Goal: Task Accomplishment & Management: Use online tool/utility

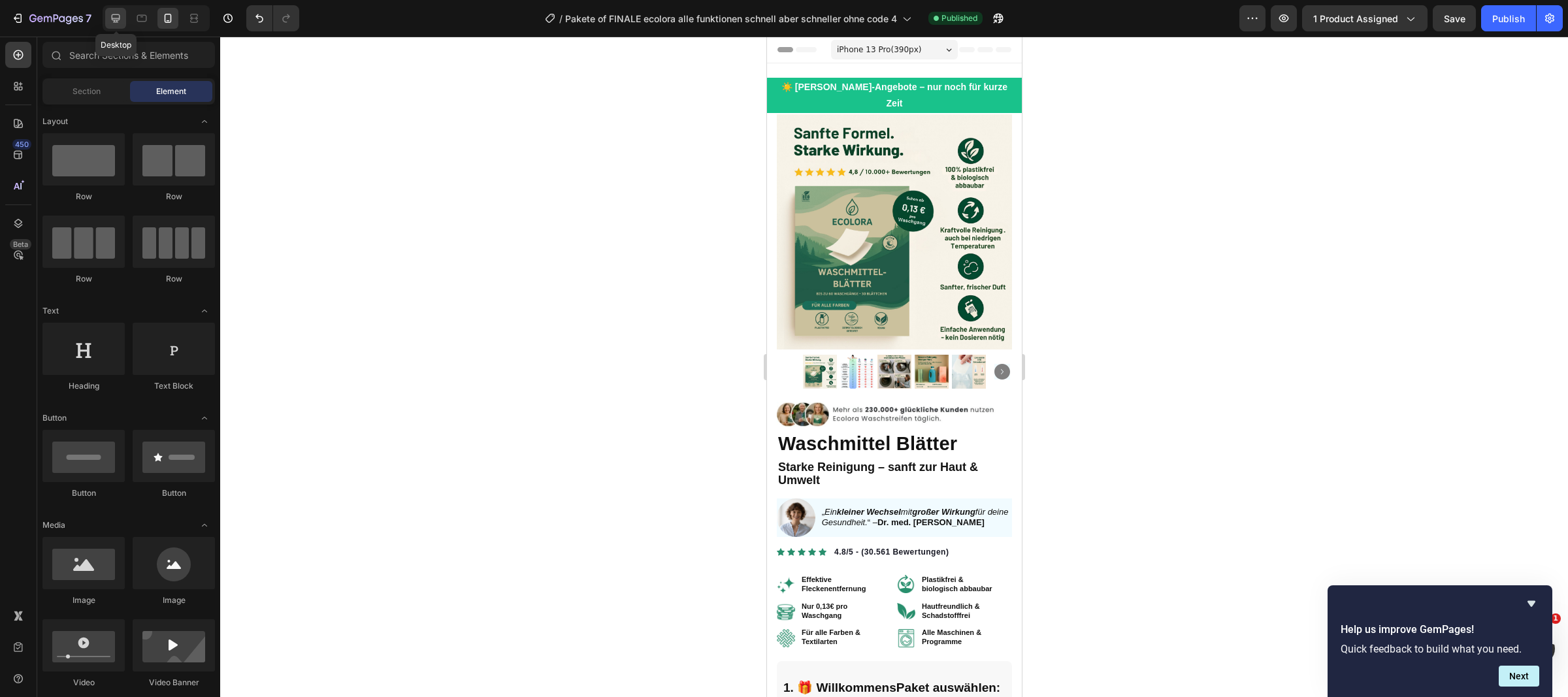
click at [113, 15] on icon at bounding box center [116, 19] width 13 height 13
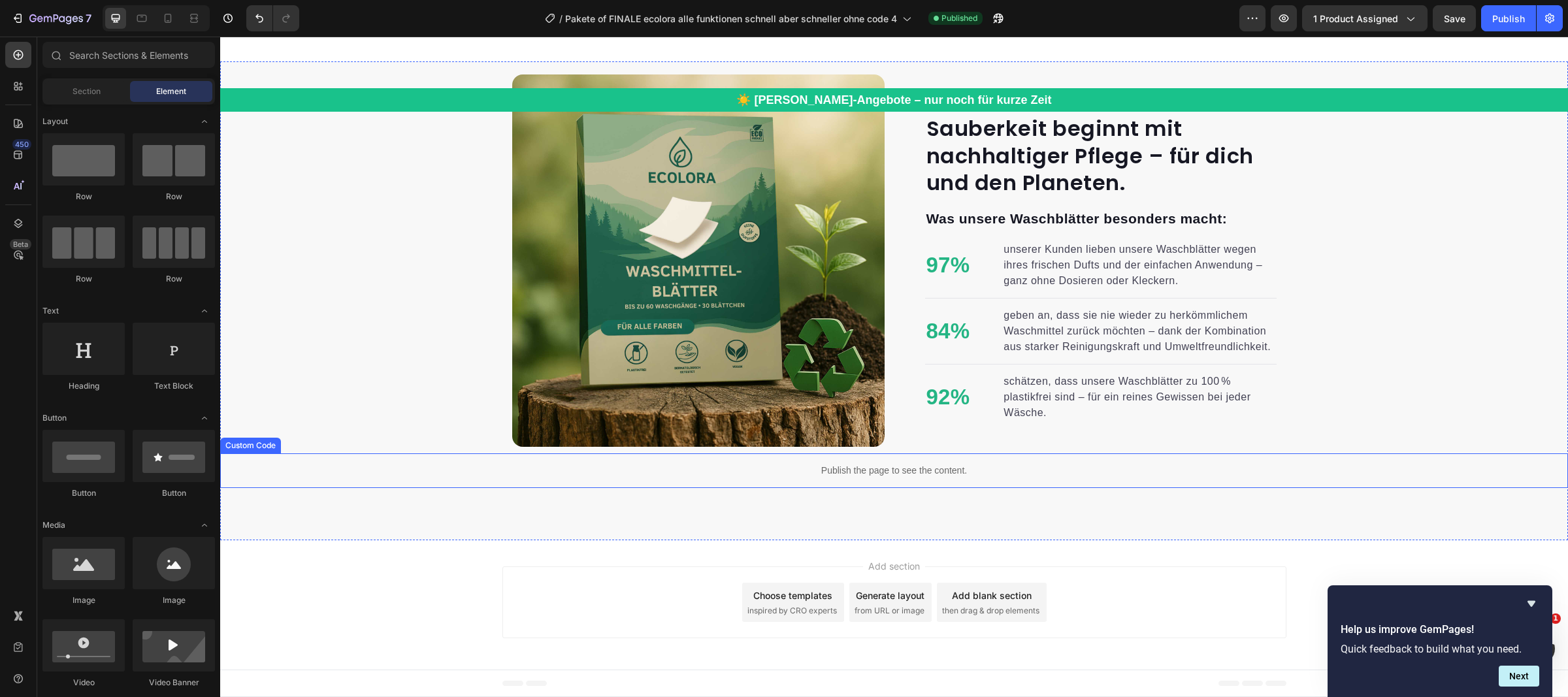
scroll to position [8844, 0]
click at [915, 287] on div "Sauberkeit beginnt mit nachhaltiger Pflege – für dich und den Planeten. Heading…" at bounding box center [1090, 283] width 372 height 339
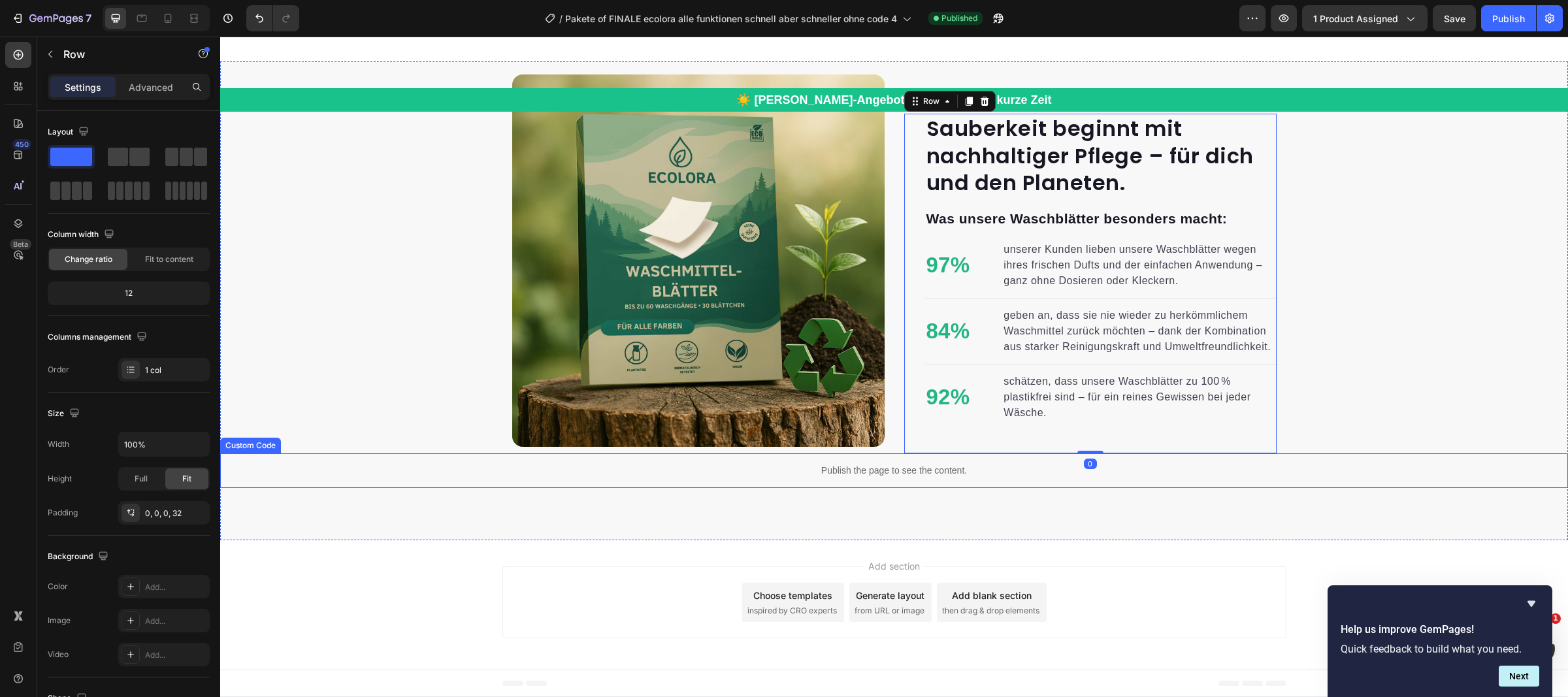
click at [844, 474] on p "Publish the page to see the content." at bounding box center [894, 471] width 1348 height 13
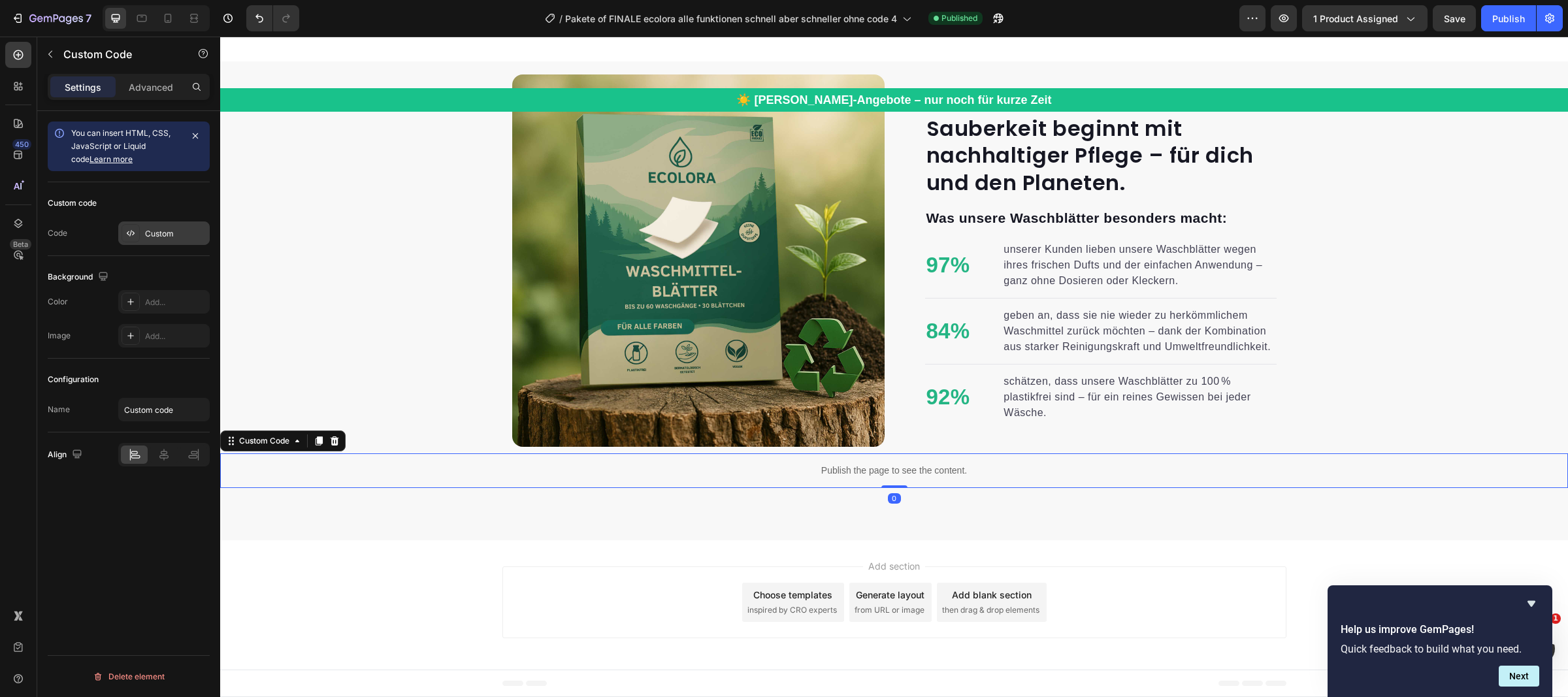
click at [153, 228] on div "Custom" at bounding box center [175, 234] width 62 height 12
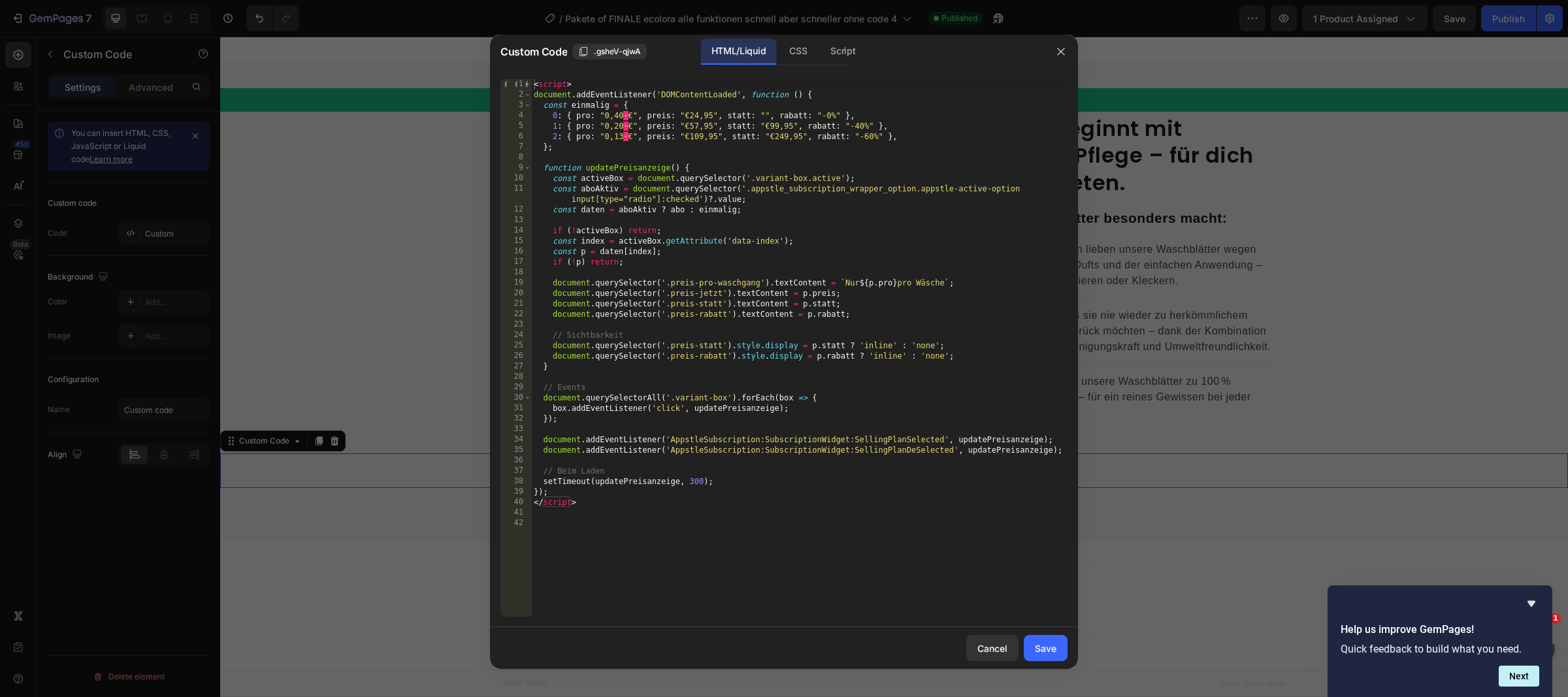
click at [697, 115] on div "< script > document . addEventListener ( 'DOMContentLoaded' , function ( ) { co…" at bounding box center [799, 358] width 536 height 559
click at [693, 127] on div "< script > document . addEventListener ( 'DOMContentLoaded' , function ( ) { co…" at bounding box center [799, 358] width 536 height 559
click at [698, 139] on div "< script > document . addEventListener ( 'DOMContentLoaded' , function ( ) { co…" at bounding box center [799, 358] width 536 height 559
type textarea "2: { pro: "0,13 €", preis: "€97,95", statt: "€249,95", rabatt: "-60%" },"
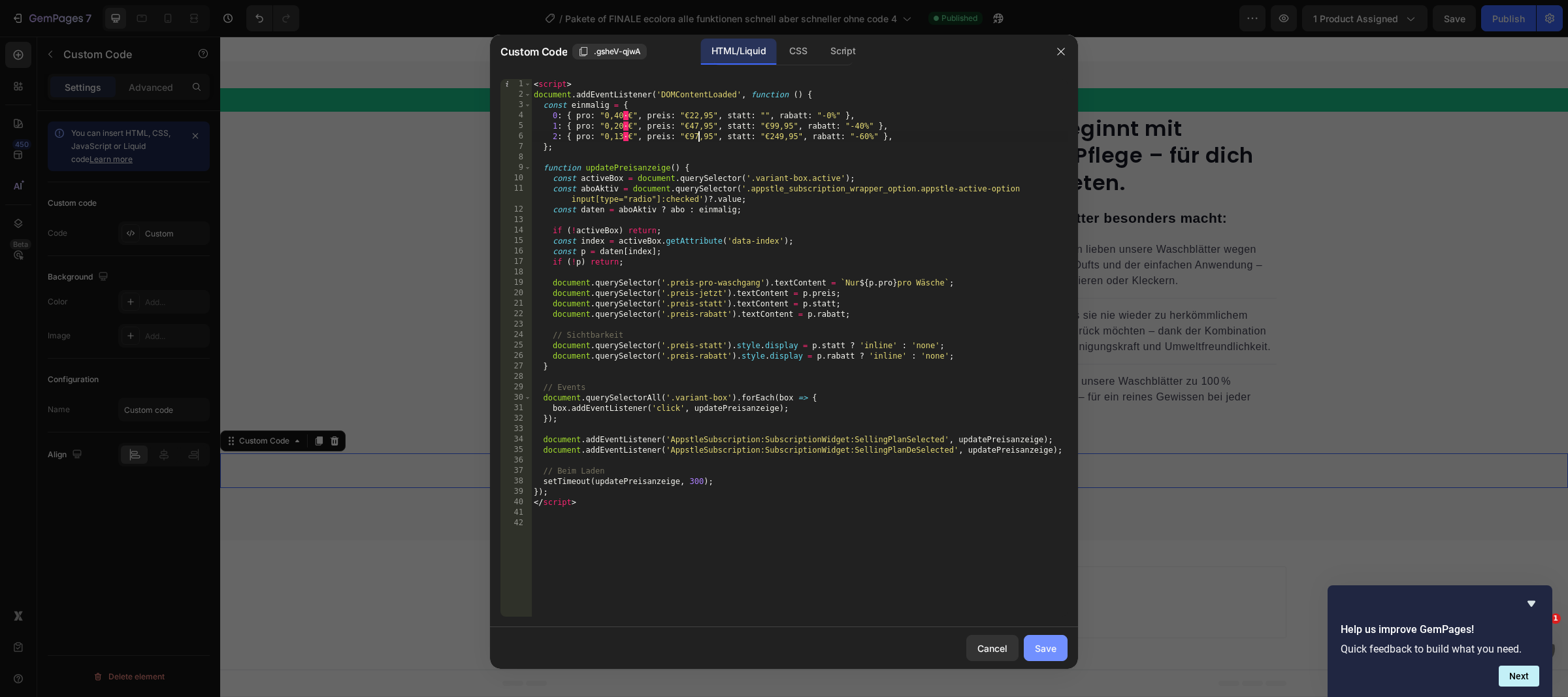
click at [1046, 649] on div "Save" at bounding box center [1046, 648] width 22 height 13
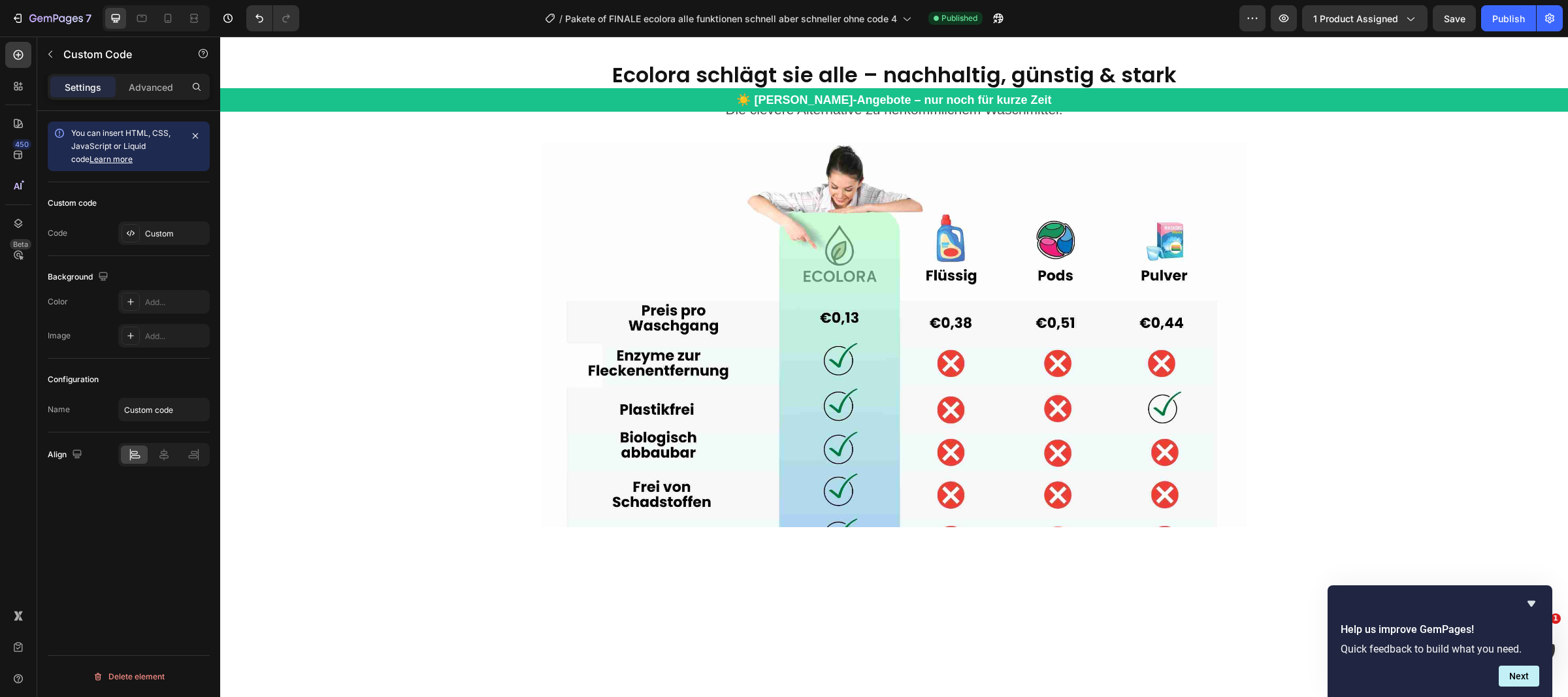
scroll to position [1324, 0]
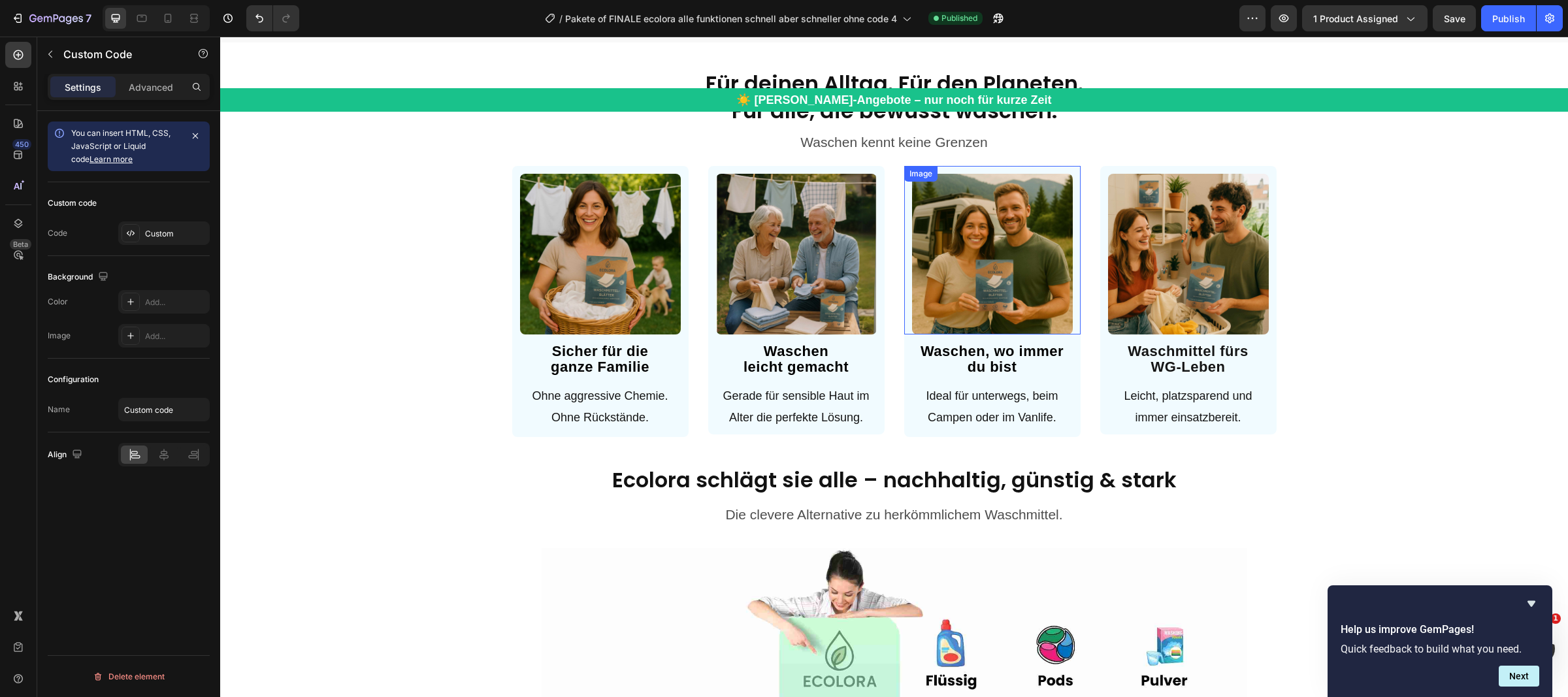
select select "FamilienAngebot / 240 Waschgänge"
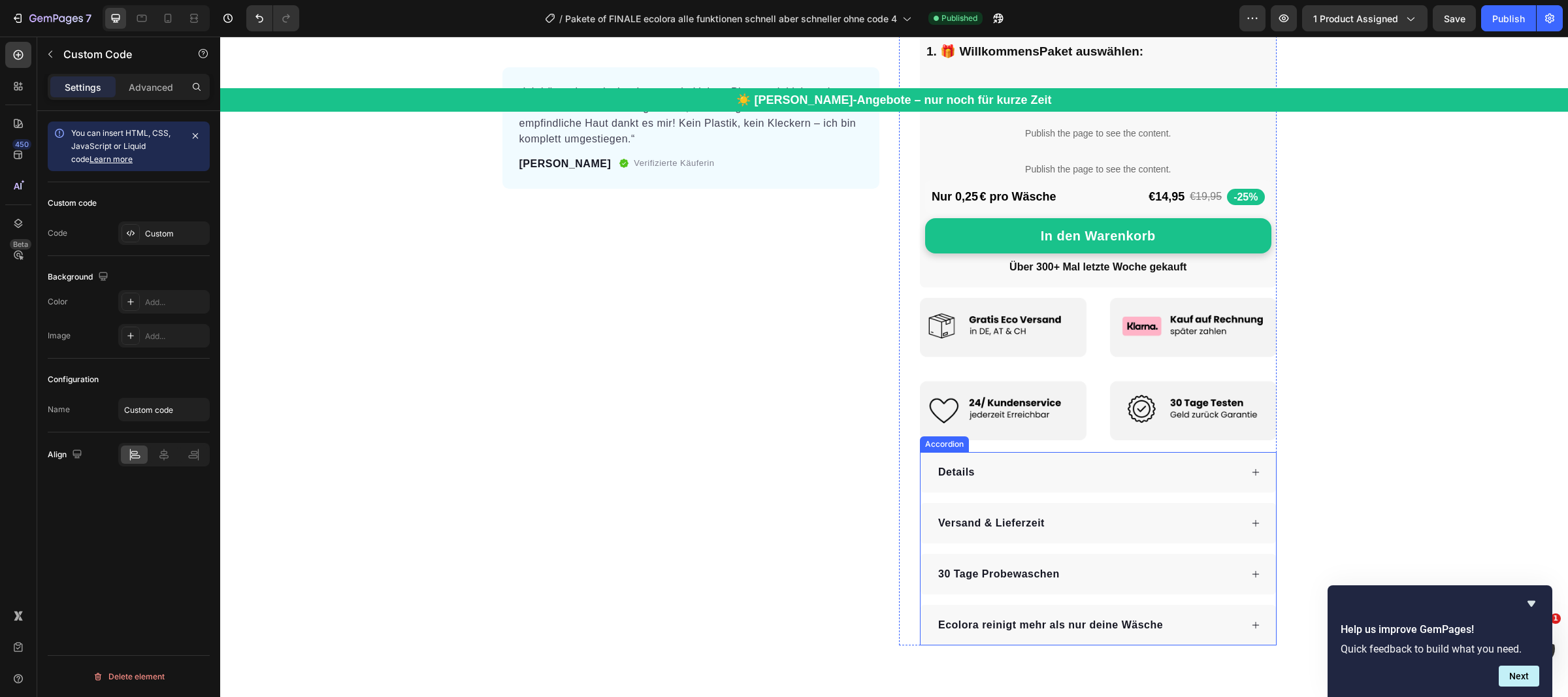
scroll to position [0, 0]
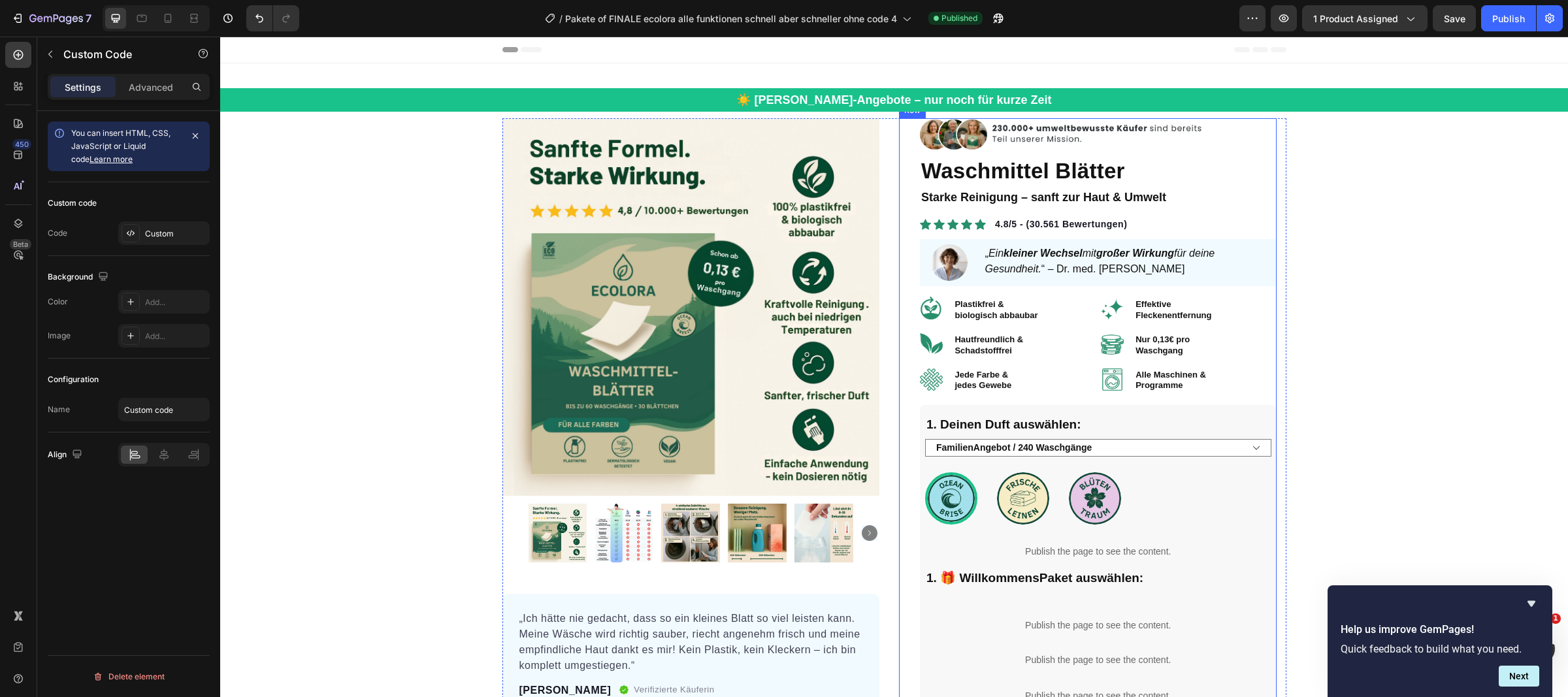
select select "FamilienAngebot / 240 Waschgänge"
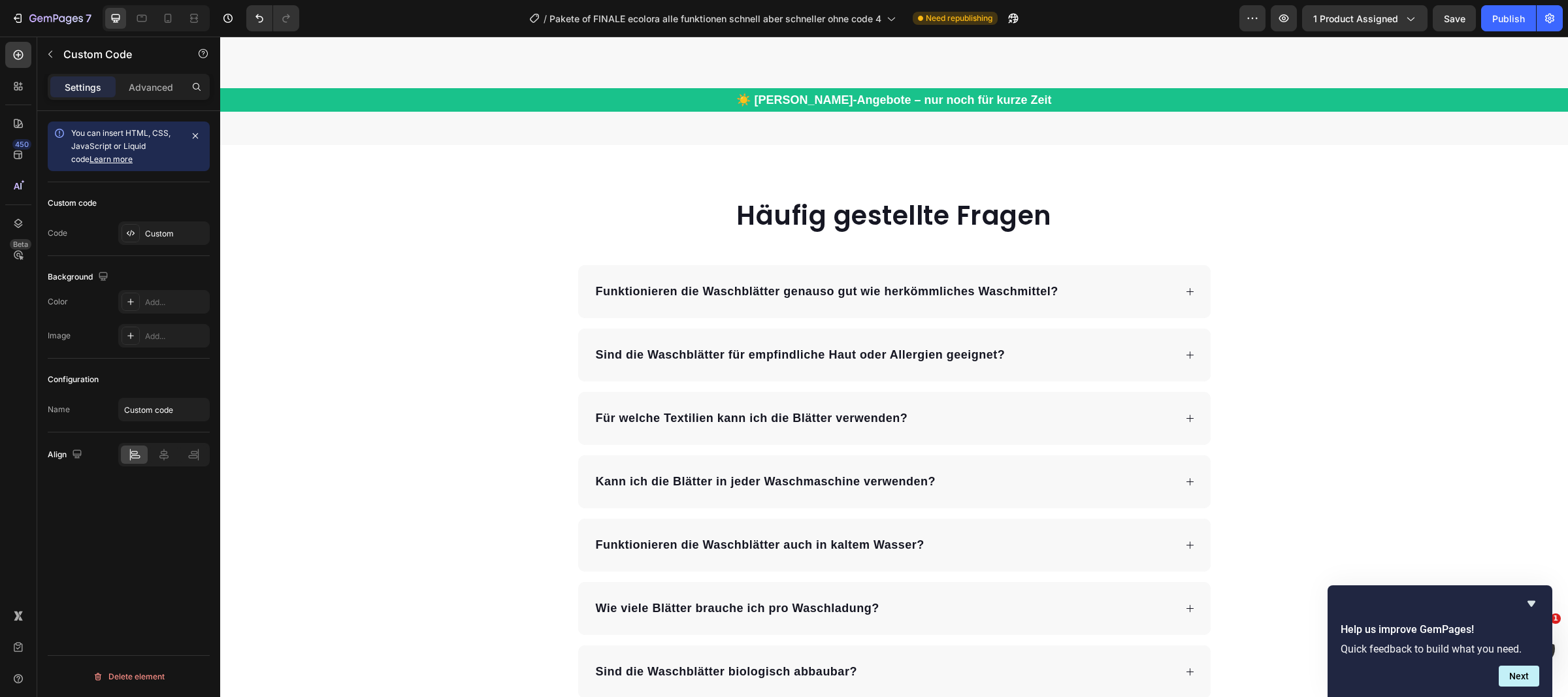
scroll to position [8158, 0]
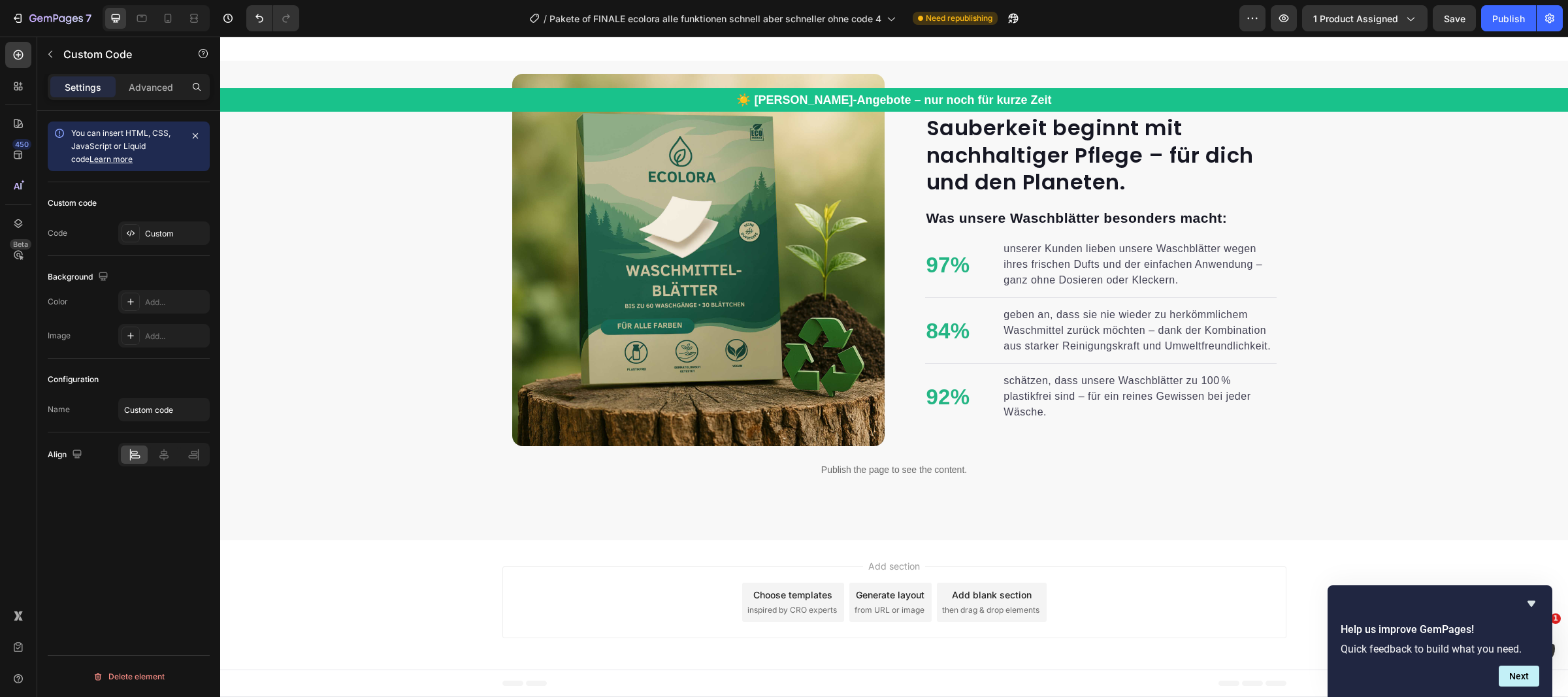
click at [954, 470] on p "Publish the page to see the content." at bounding box center [894, 470] width 1348 height 13
click at [790, 473] on p "Publish the page to see the content." at bounding box center [894, 471] width 1348 height 13
click at [900, 475] on p "Publish the page to see the content." at bounding box center [894, 471] width 1348 height 13
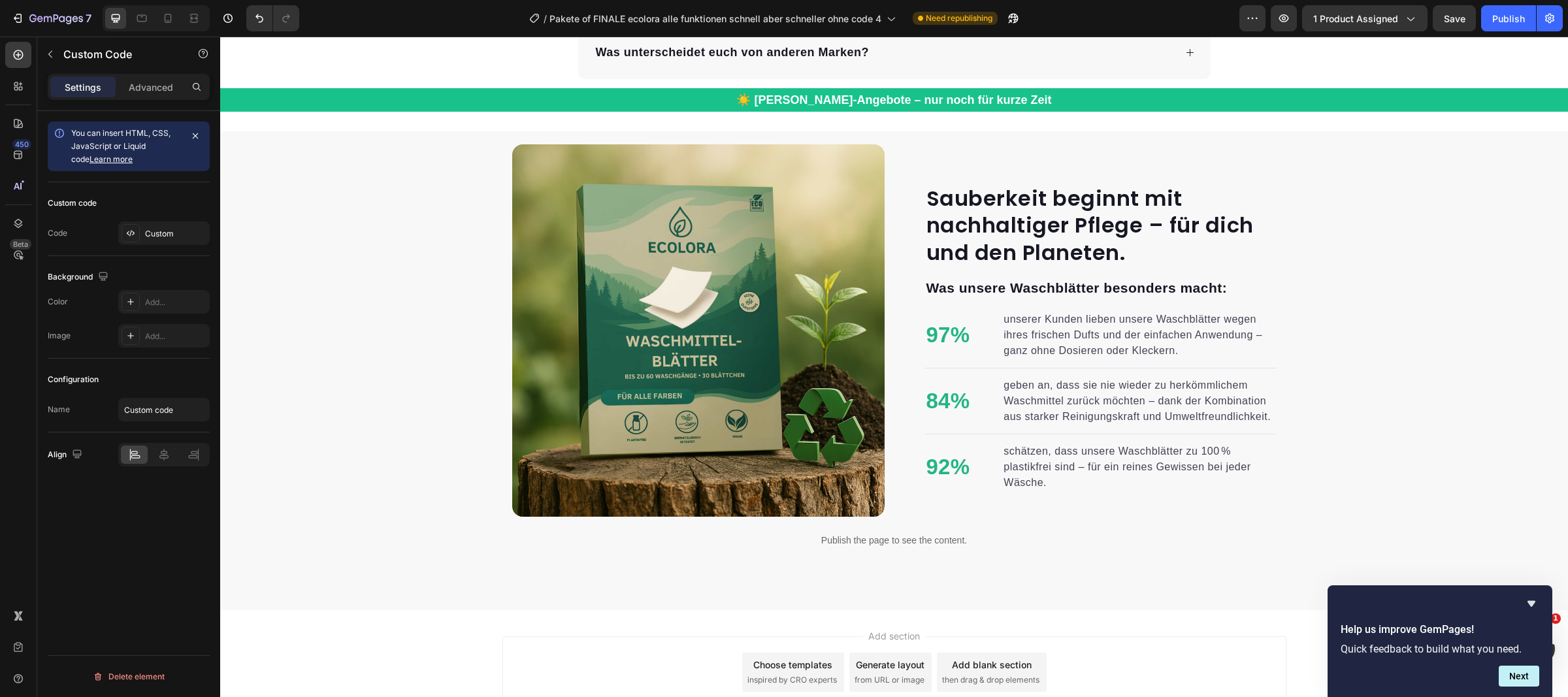
click at [1408, 540] on p "Publish the page to see the content." at bounding box center [894, 540] width 1348 height 13
click at [1024, 543] on p "Publish the page to see the content." at bounding box center [894, 540] width 1348 height 13
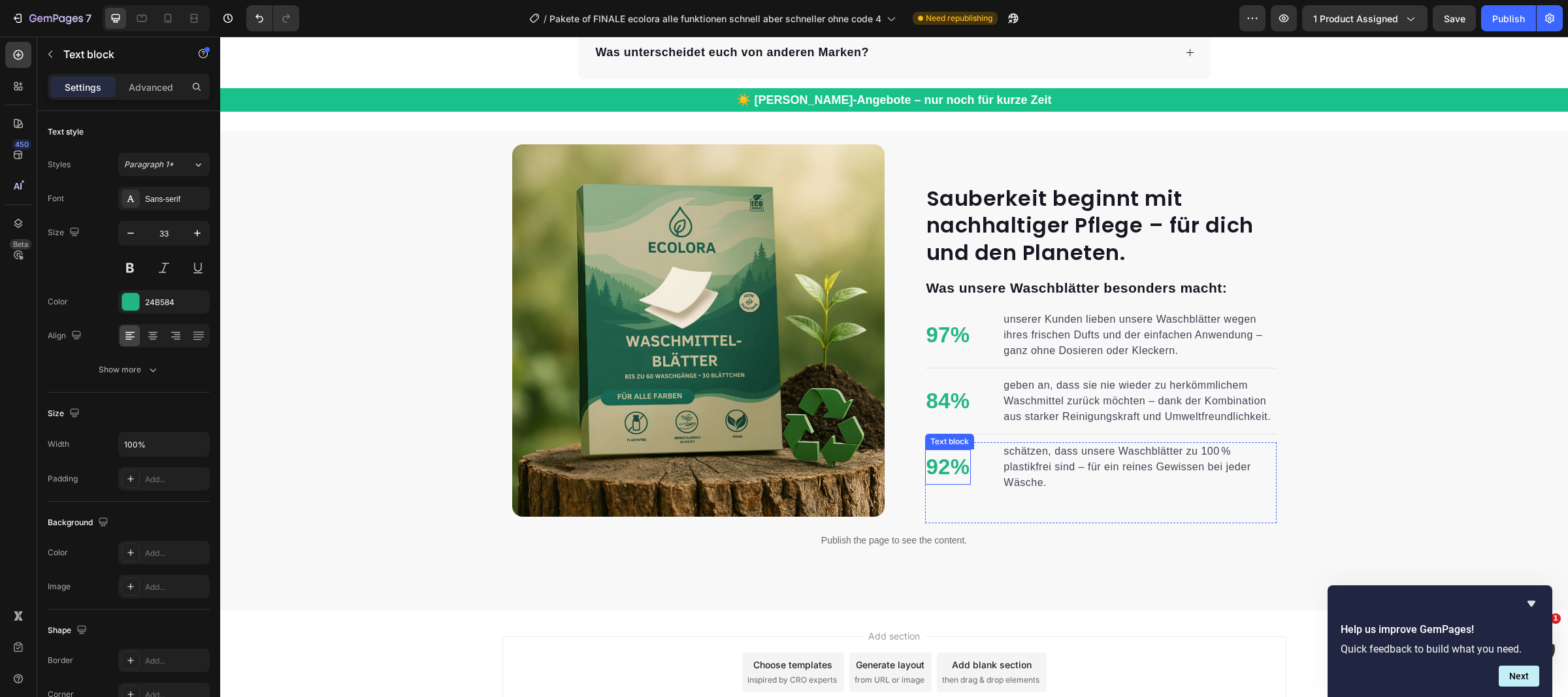
click at [958, 465] on p "92%" at bounding box center [948, 467] width 44 height 33
click at [1045, 474] on span "schätzen, dass unsere Waschblätter zu 100 % plastikfrei sind – für ein reines G…" at bounding box center [1127, 466] width 247 height 42
click at [937, 536] on p "Publish the page to see the content." at bounding box center [894, 540] width 1348 height 13
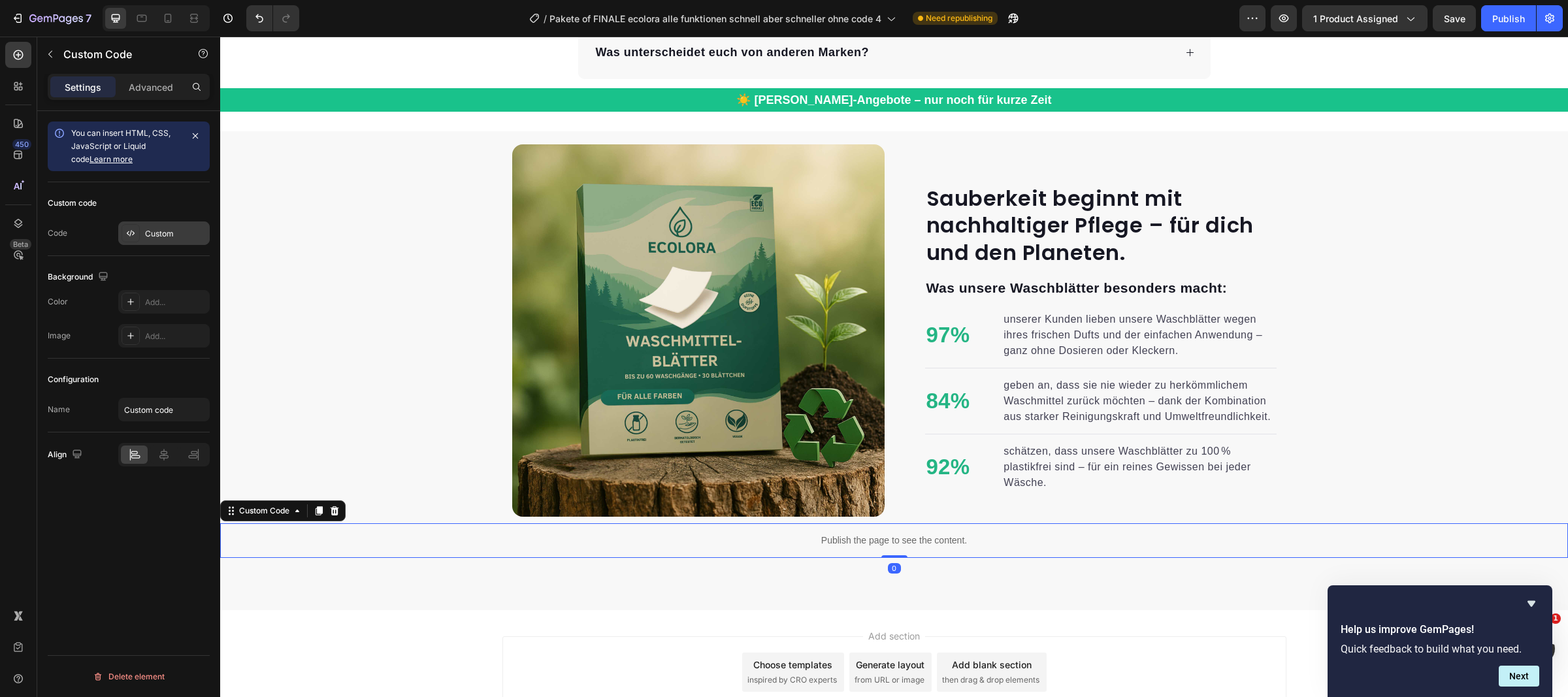
click at [169, 236] on div "Custom" at bounding box center [175, 234] width 62 height 12
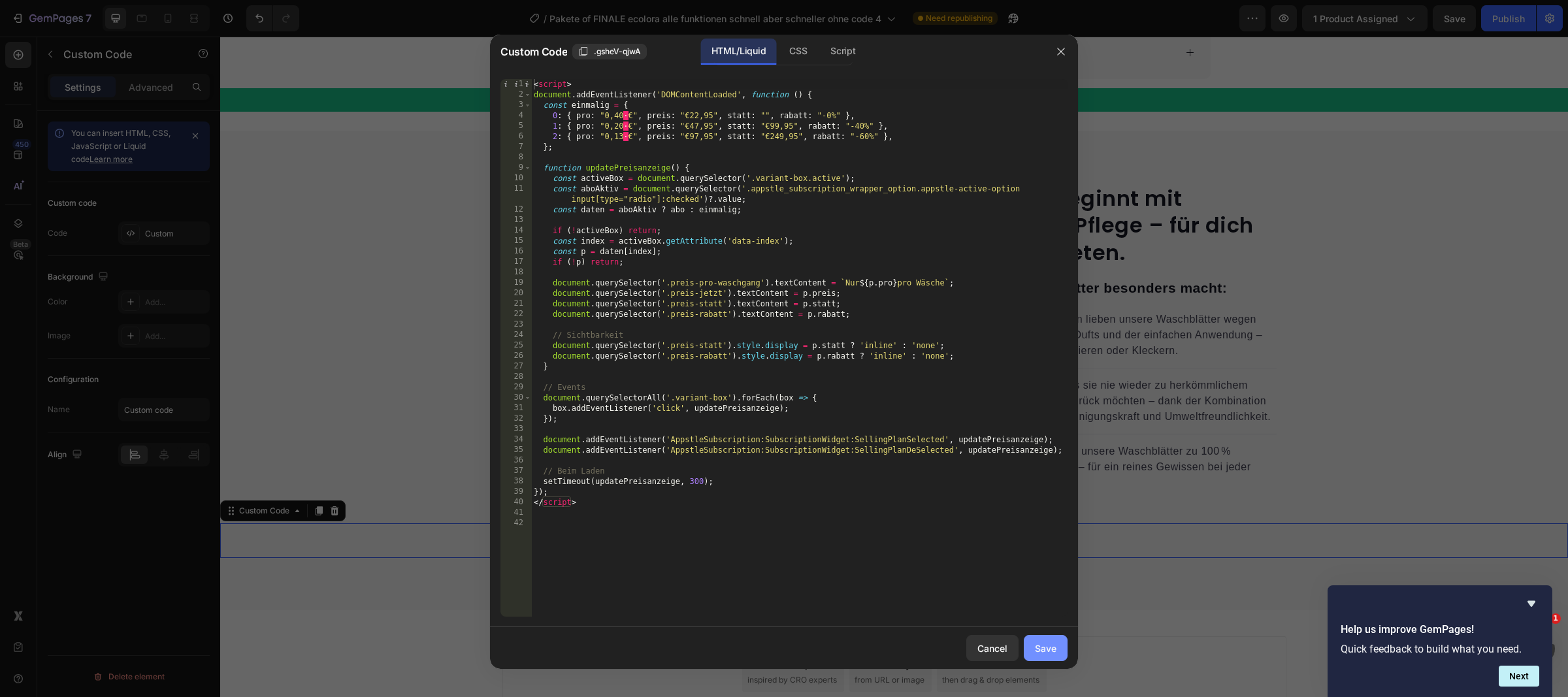
click at [1052, 655] on div "Save" at bounding box center [1046, 648] width 22 height 13
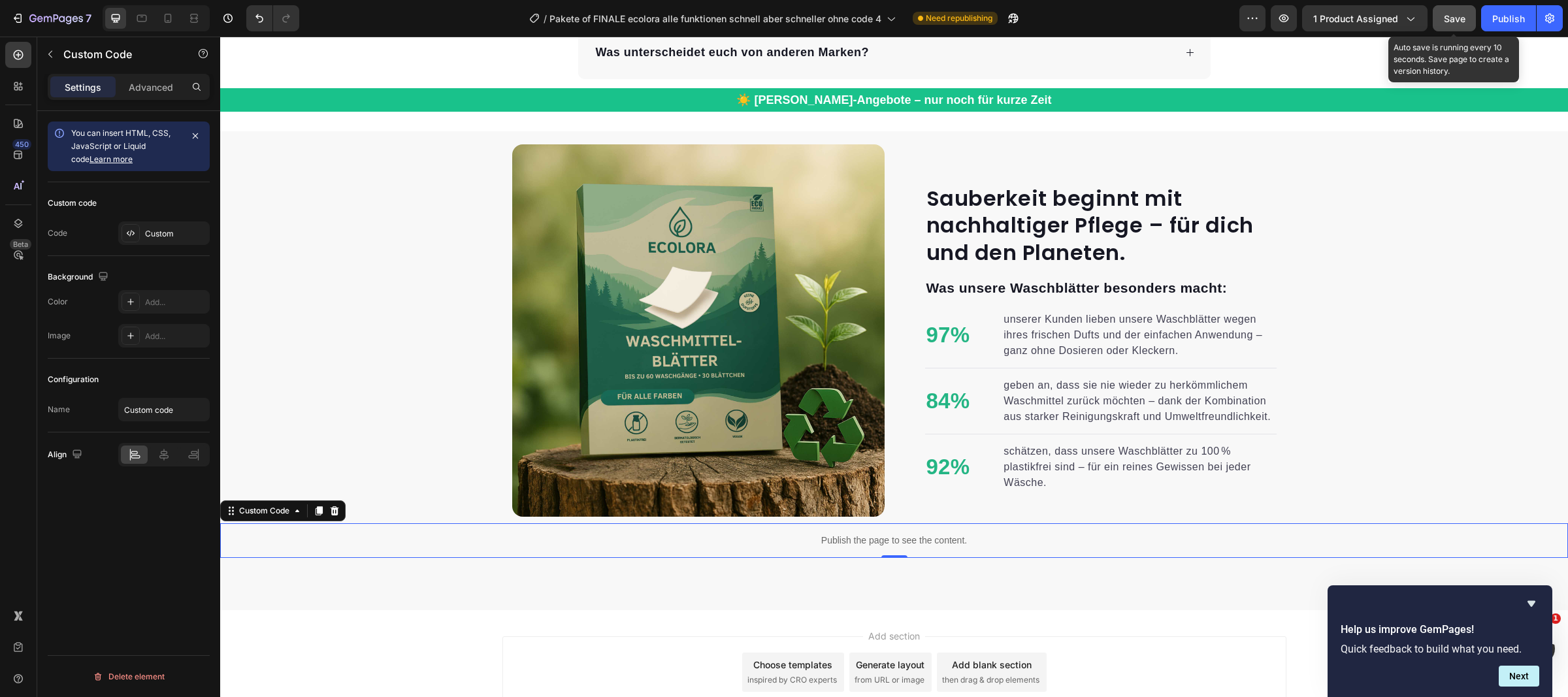
click at [1460, 17] on span "Save" at bounding box center [1454, 19] width 22 height 11
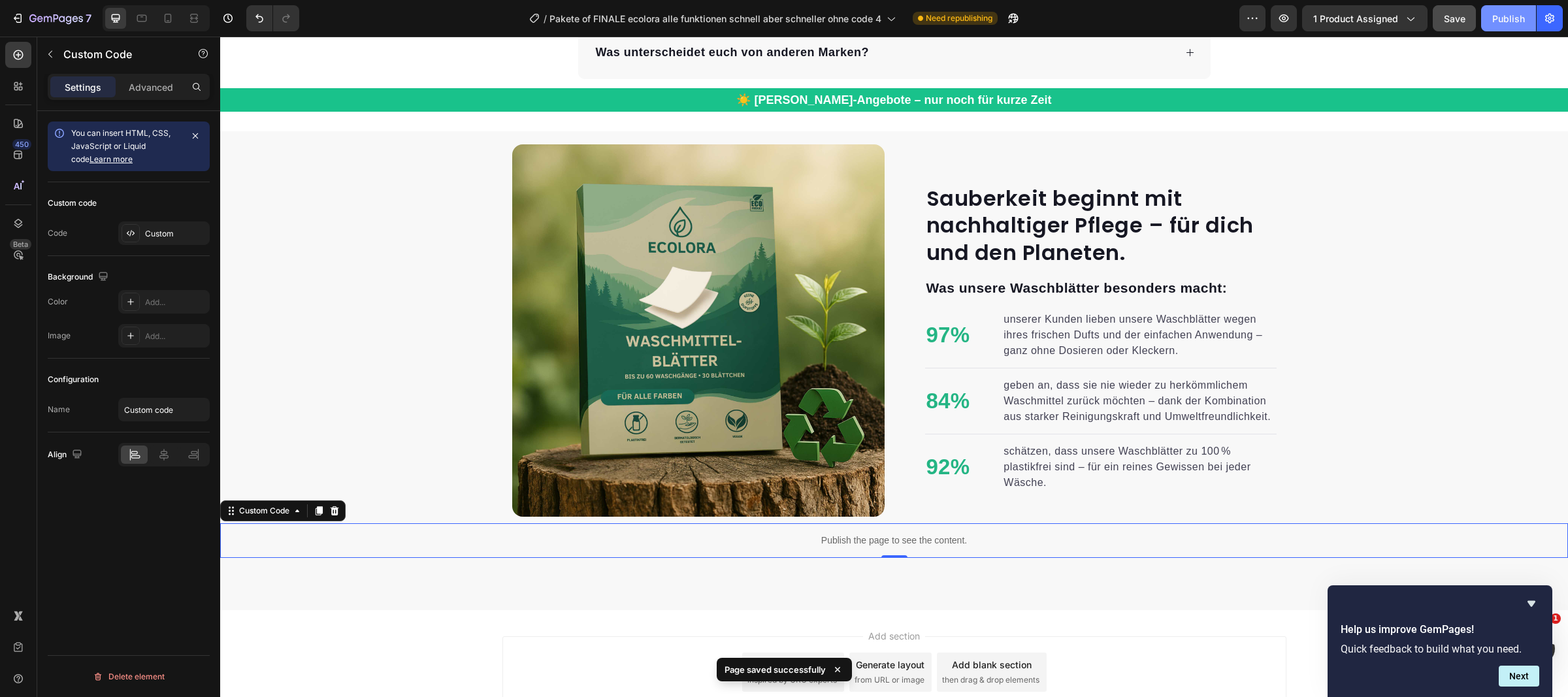
click at [1500, 24] on div "Publish" at bounding box center [1509, 19] width 33 height 13
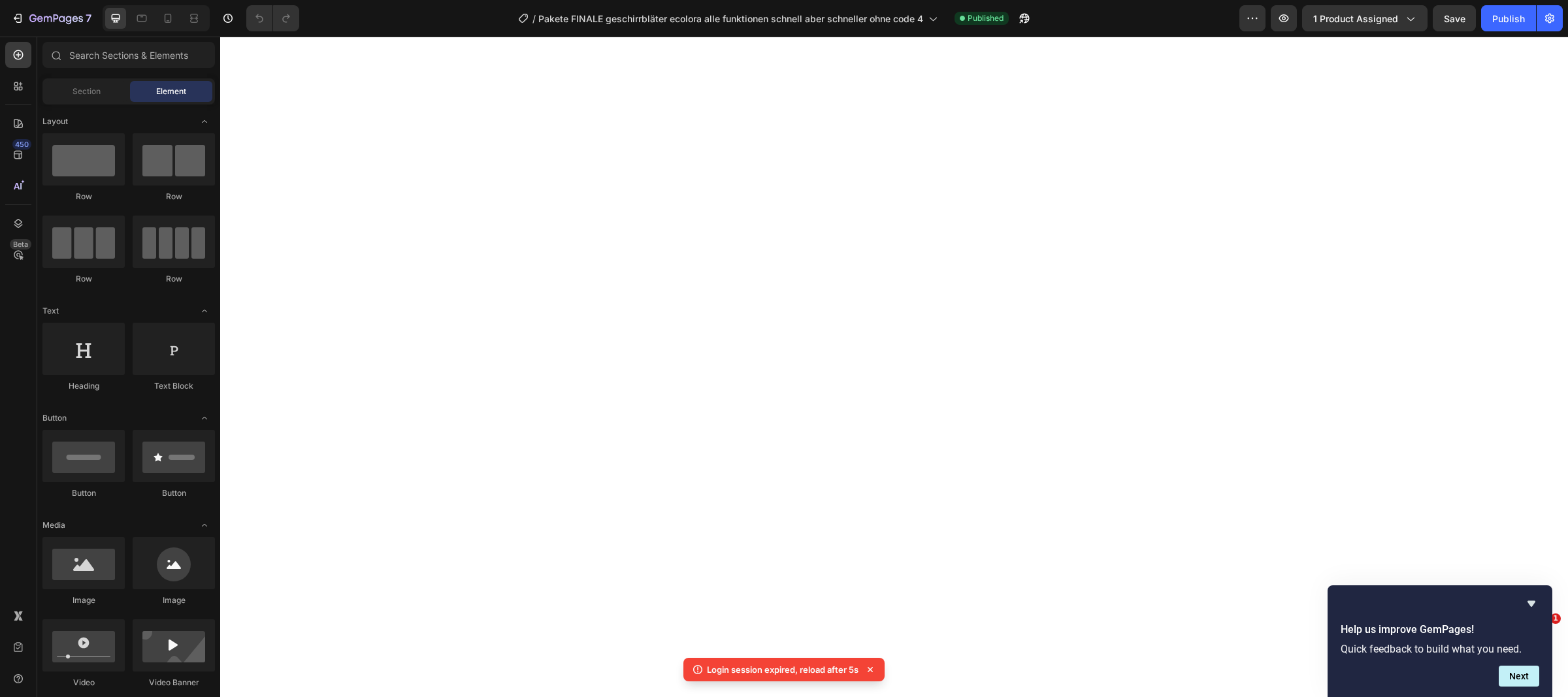
select select "Familien Angebot/ 3+1 GRATIS"
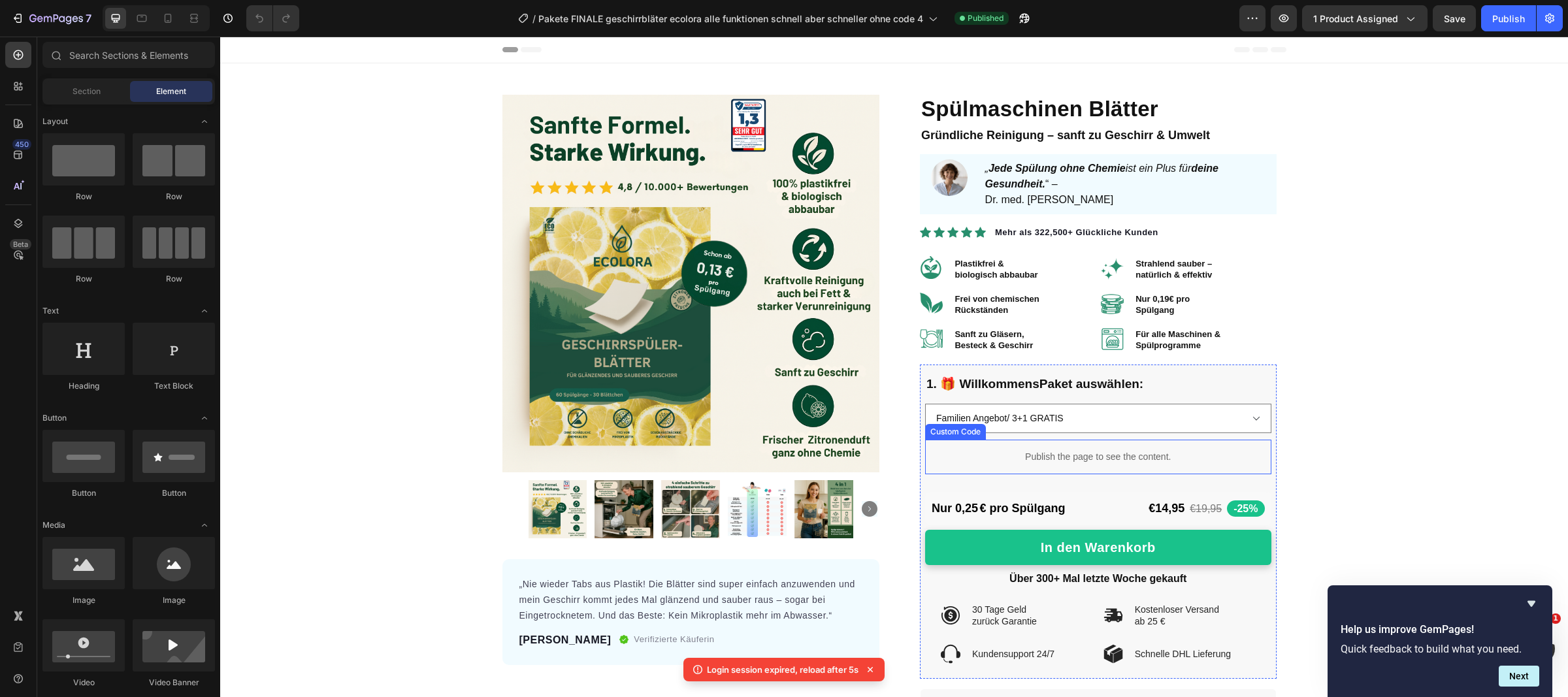
click at [994, 458] on p "Publish the page to see the content." at bounding box center [1099, 457] width 346 height 13
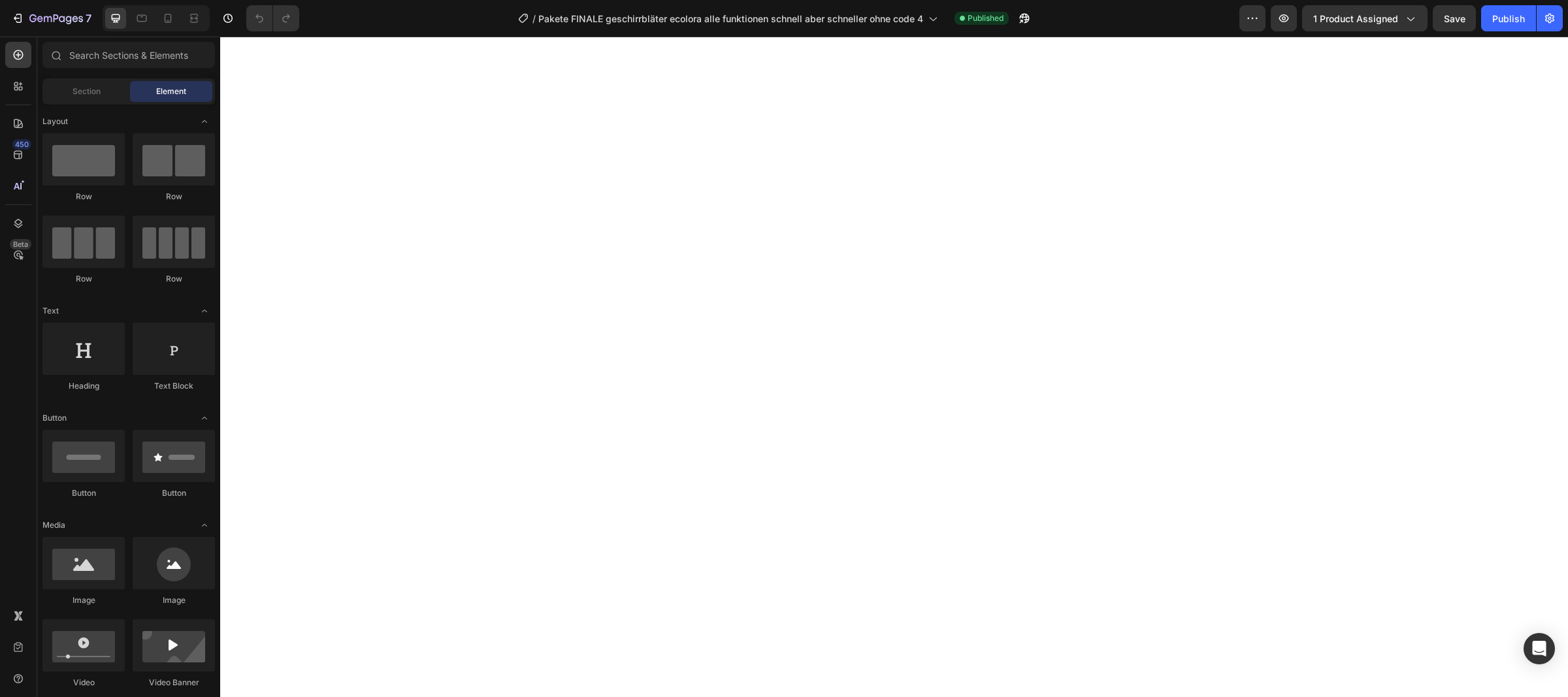
select select "Familien Angebot/ 3+1 GRATIS"
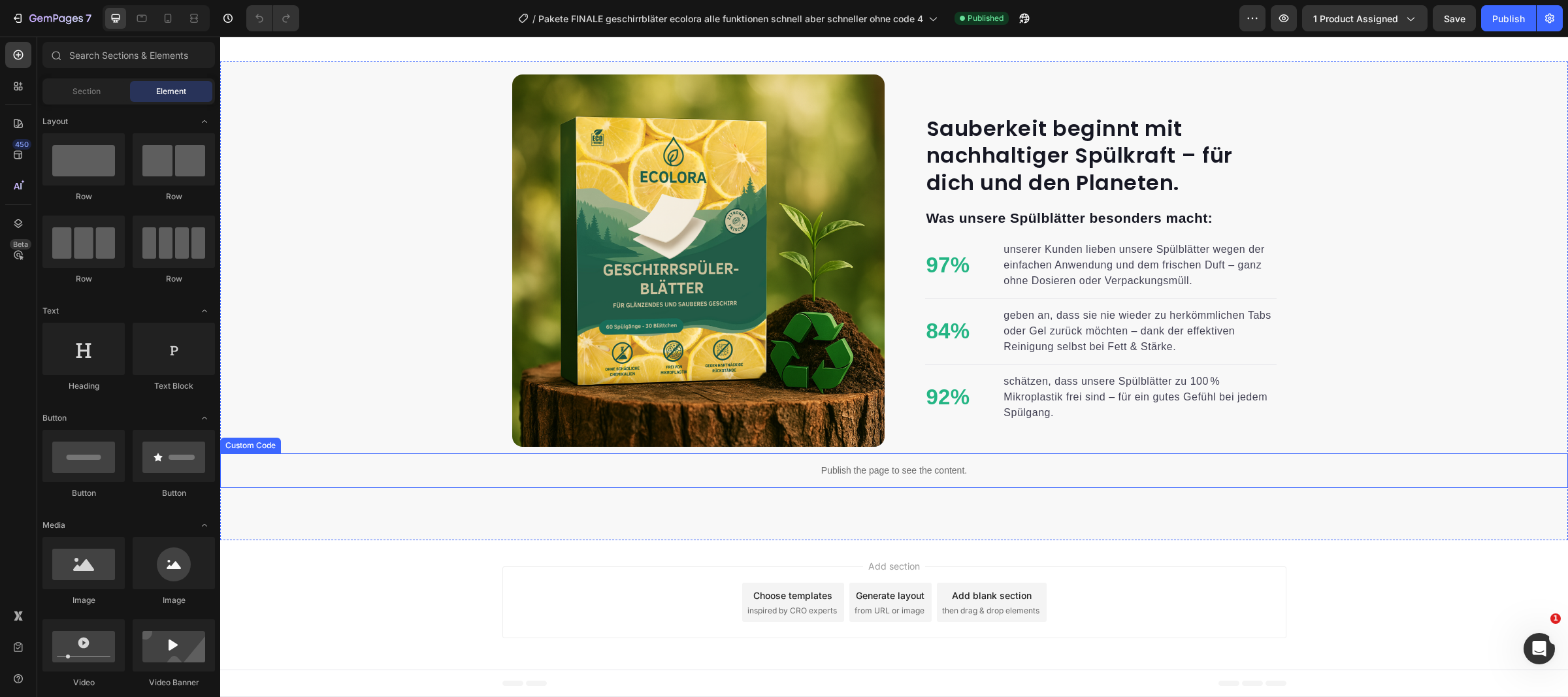
click at [833, 470] on p "Publish the page to see the content." at bounding box center [894, 471] width 1348 height 13
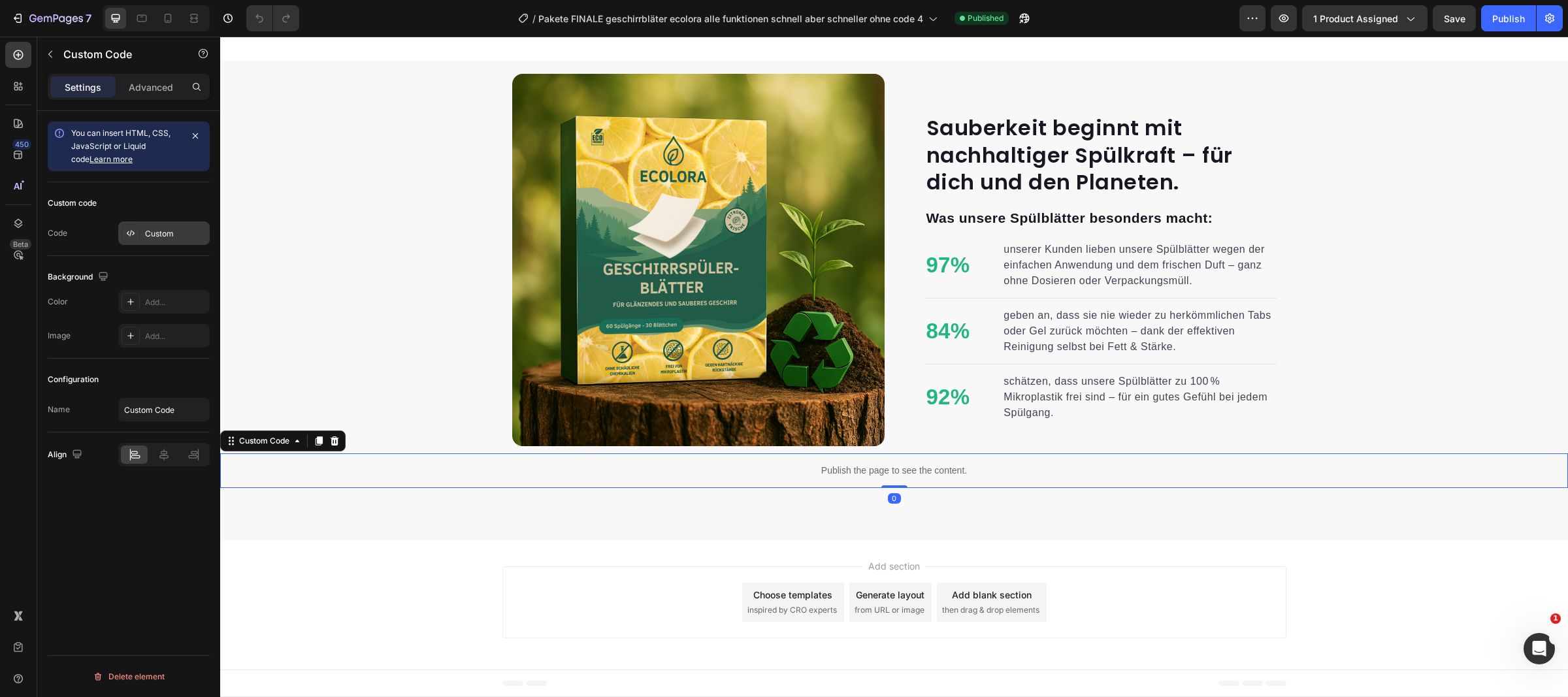
click at [149, 237] on div "Custom" at bounding box center [175, 234] width 62 height 12
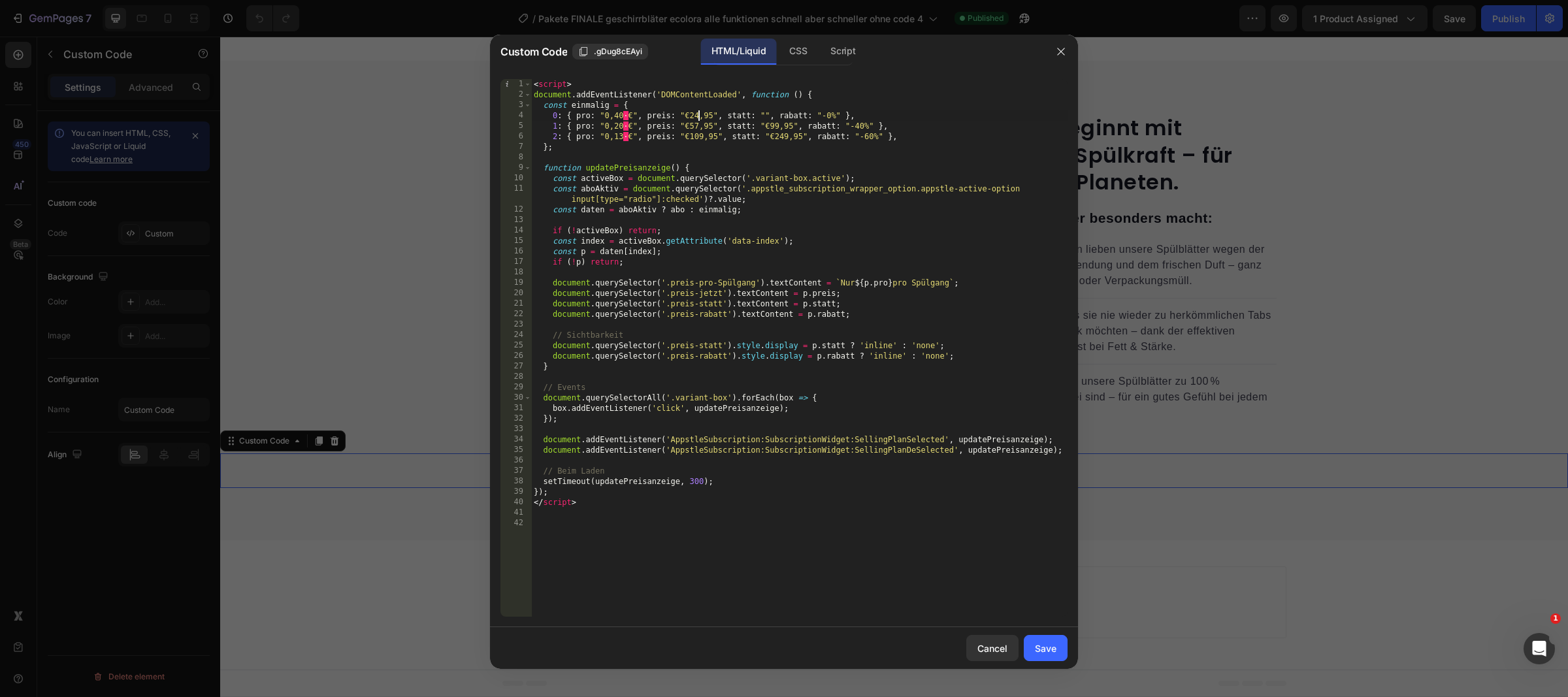
click at [697, 117] on div "< script > document . addEventListener ( 'DOMContentLoaded' , function ( ) { co…" at bounding box center [799, 358] width 536 height 559
click at [693, 128] on div "< script > document . addEventListener ( 'DOMContentLoaded' , function ( ) { co…" at bounding box center [799, 358] width 536 height 559
click at [698, 140] on div "< script > document . addEventListener ( 'DOMContentLoaded' , function ( ) { co…" at bounding box center [799, 358] width 536 height 559
type textarea "2: { pro: "0,13 €", preis: "€97,95", statt: "€249,95", rabatt: "-60%" },"
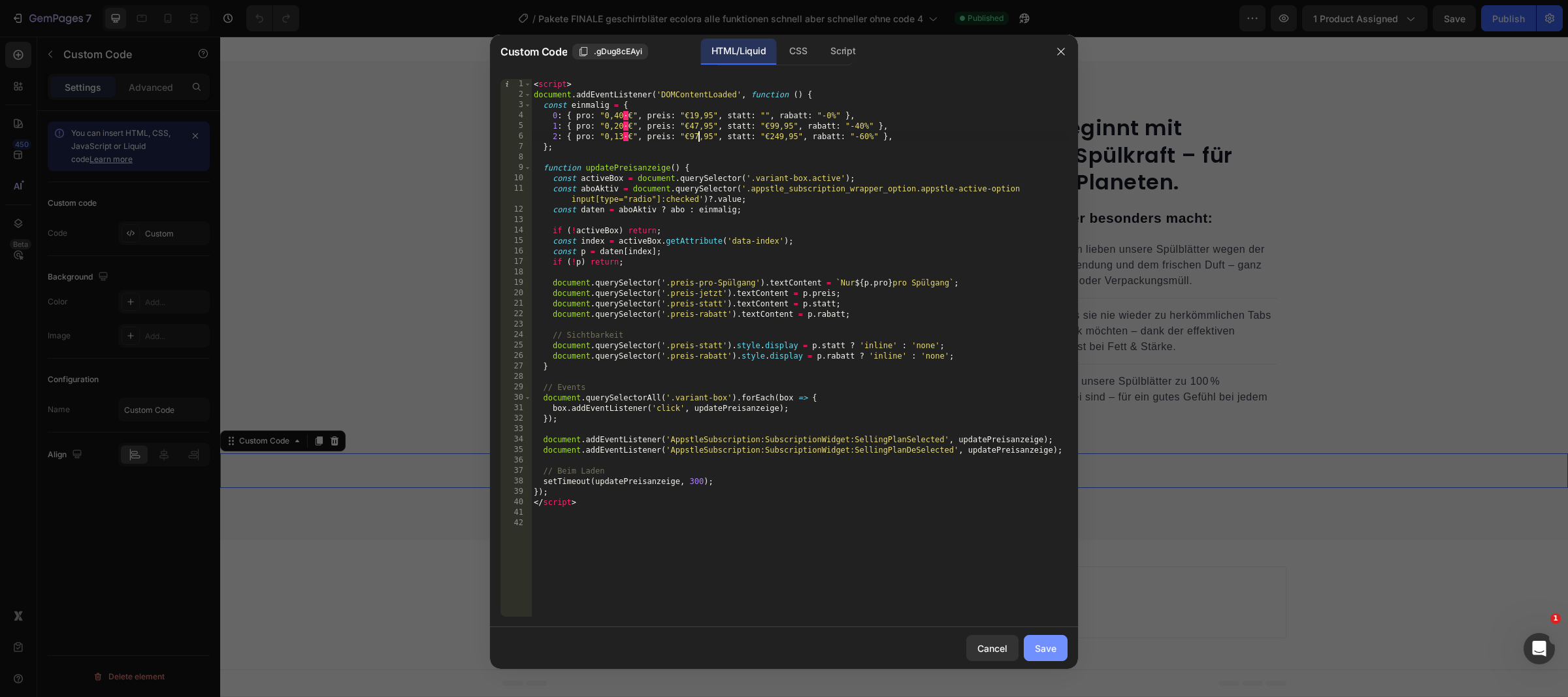
click at [1047, 648] on div "Save" at bounding box center [1046, 648] width 22 height 13
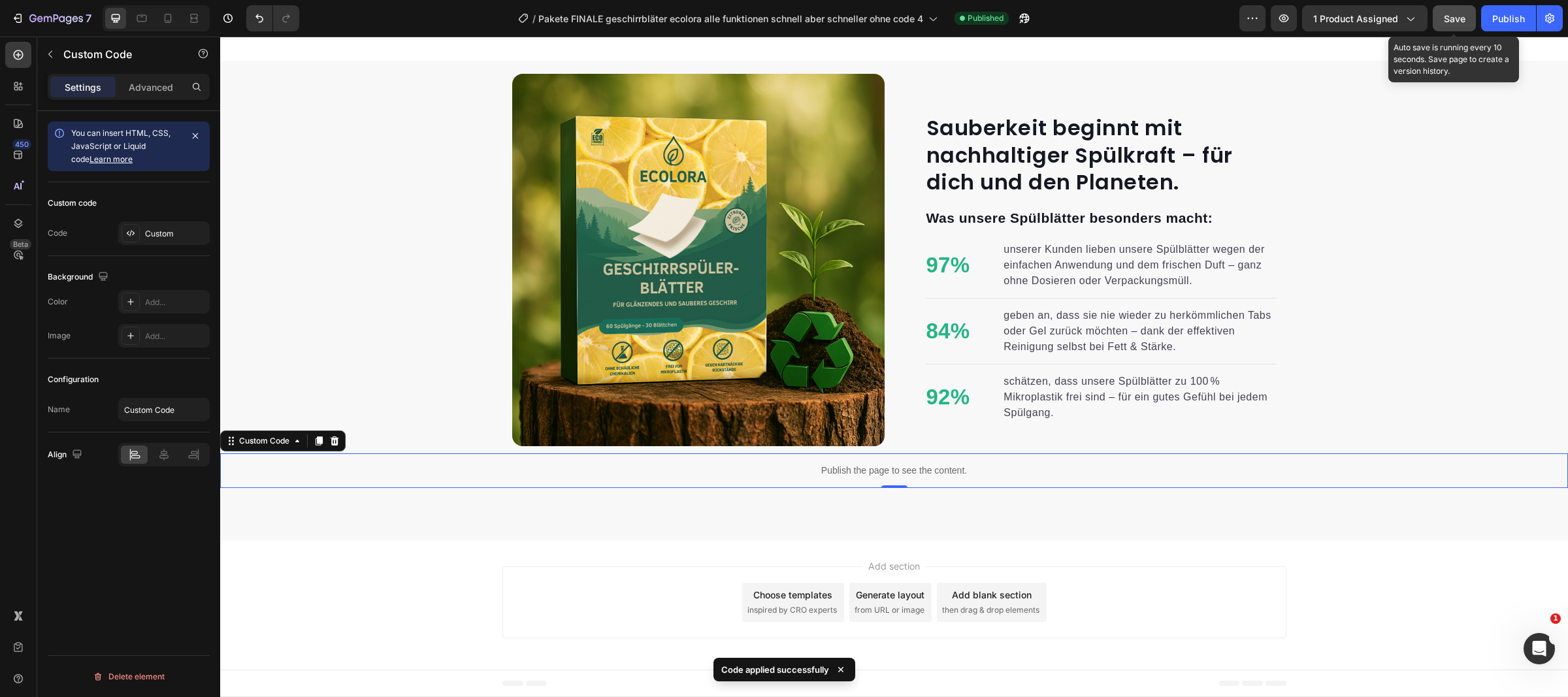
click at [1453, 19] on span "Save" at bounding box center [1454, 19] width 22 height 11
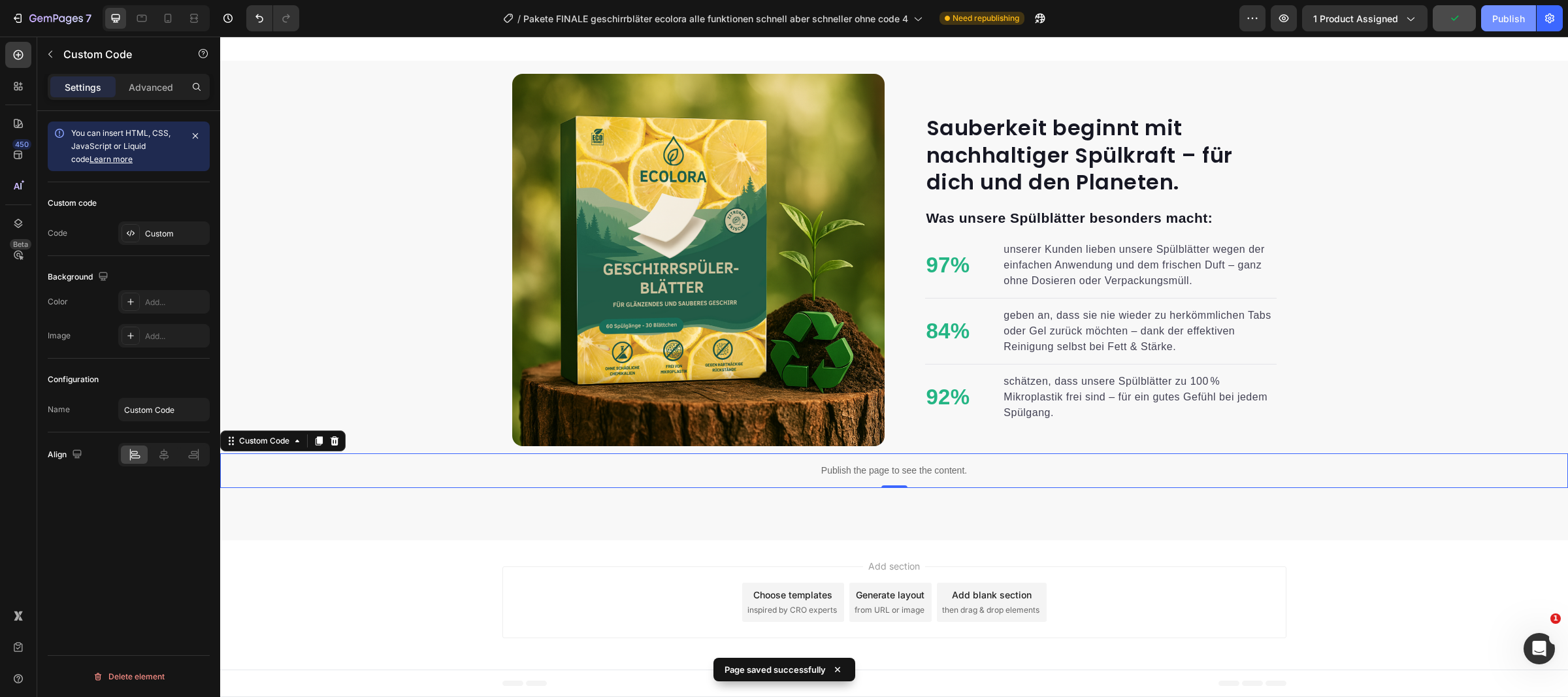
click at [1497, 24] on div "Publish" at bounding box center [1509, 19] width 33 height 13
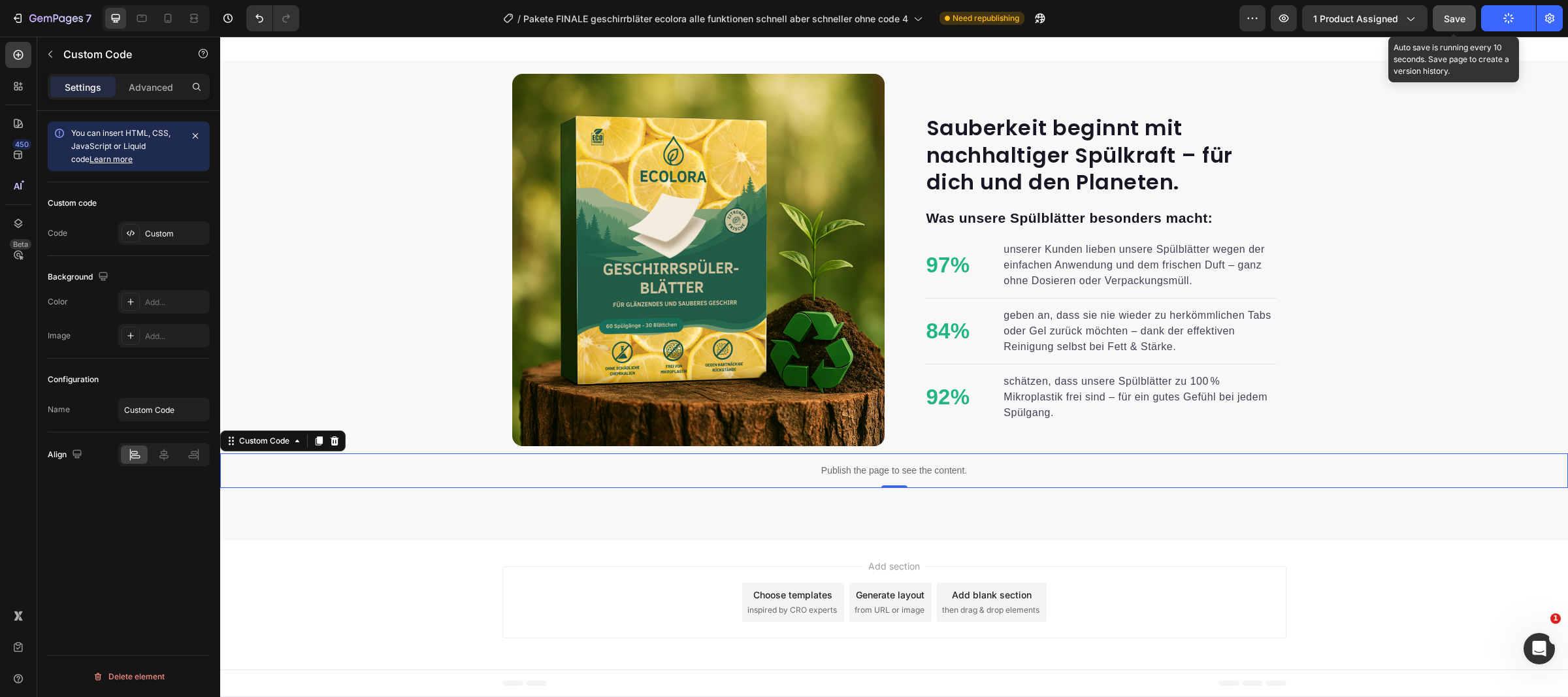
click at [1445, 29] on button "Save" at bounding box center [1454, 18] width 43 height 26
click at [1456, 13] on span "Save" at bounding box center [1454, 19] width 22 height 11
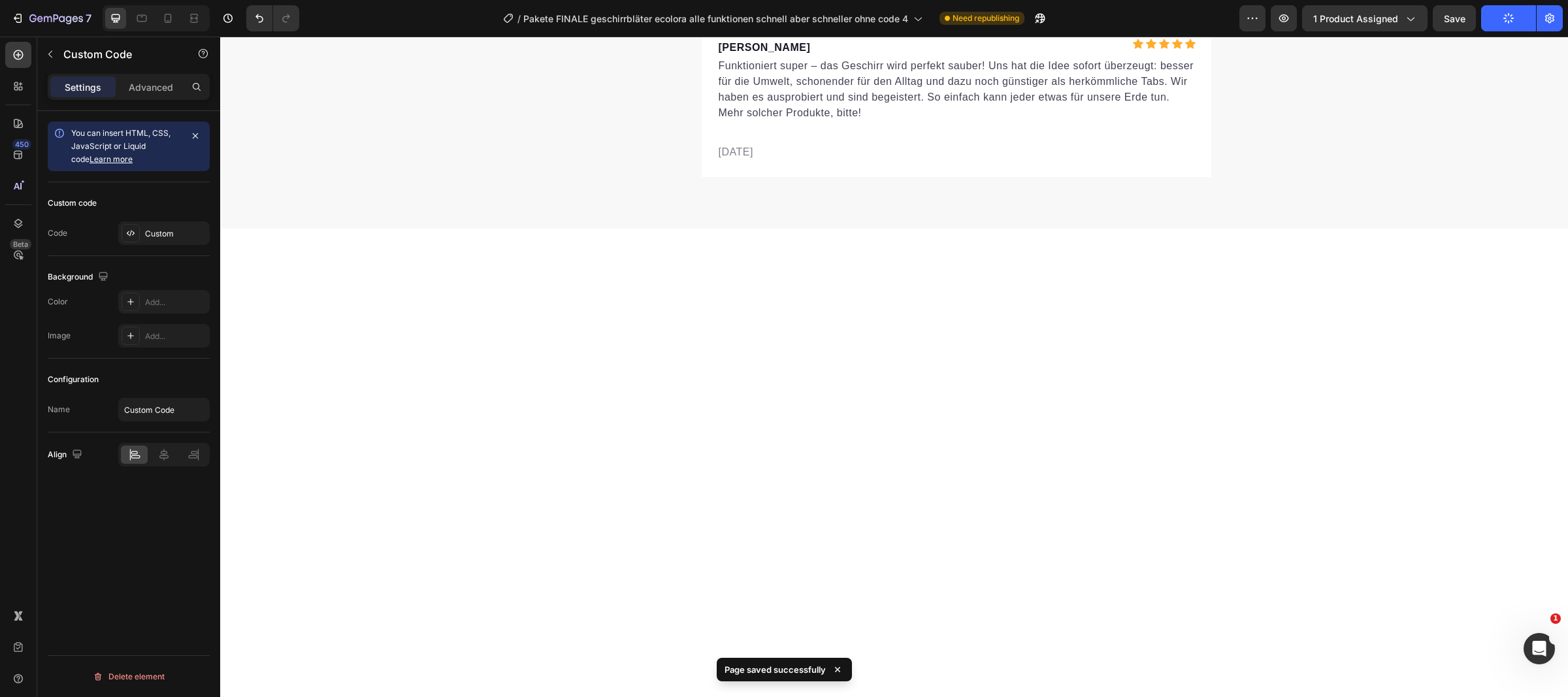
scroll to position [5591, 0]
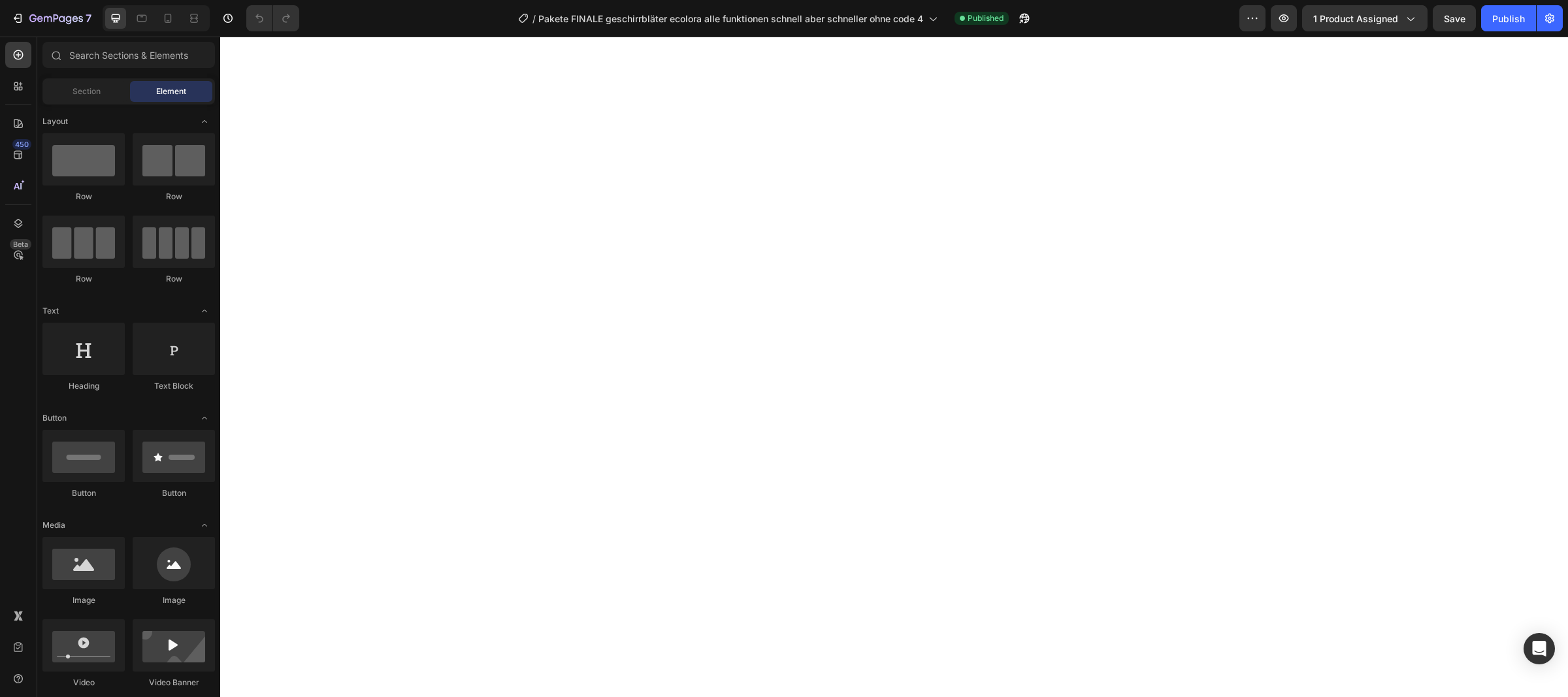
select select "Familien Angebot/ 3+1 GRATIS"
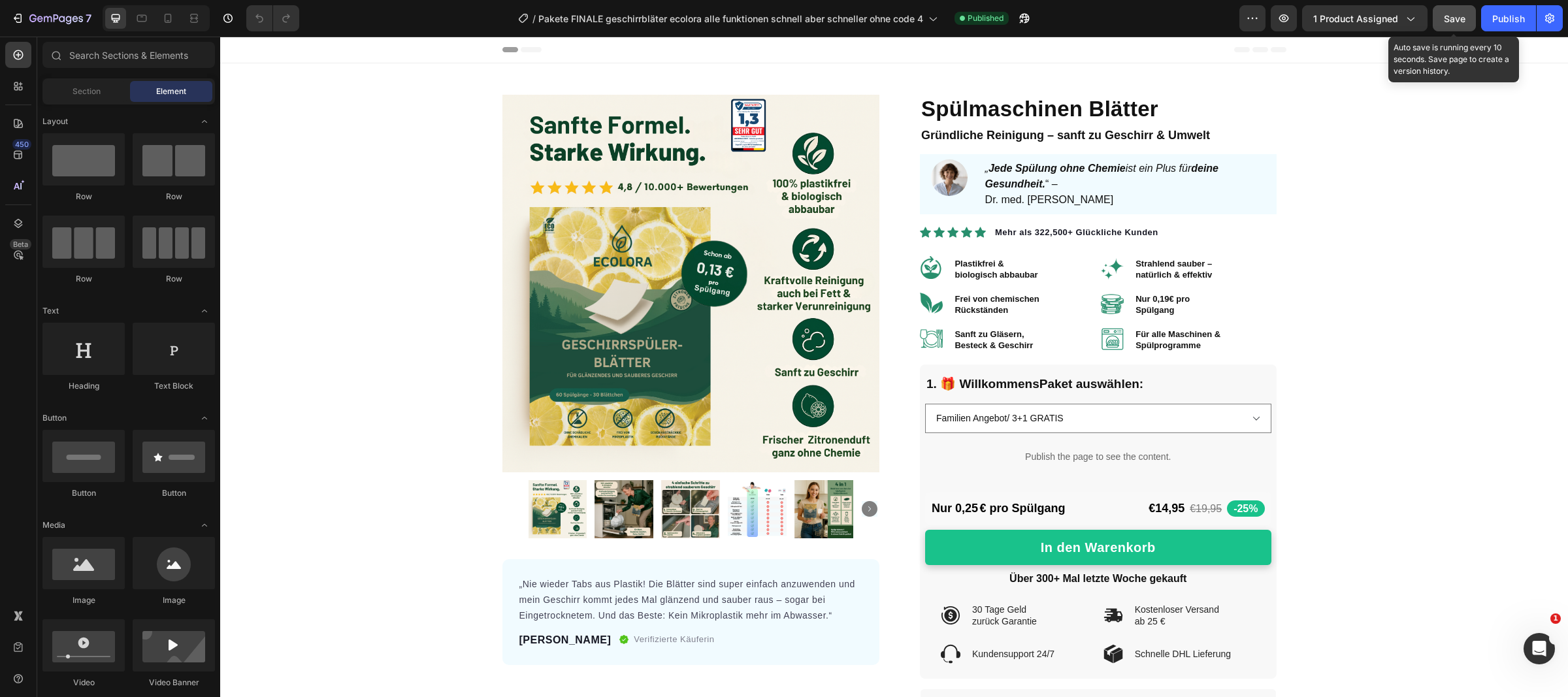
click at [1437, 19] on button "Save" at bounding box center [1454, 18] width 43 height 26
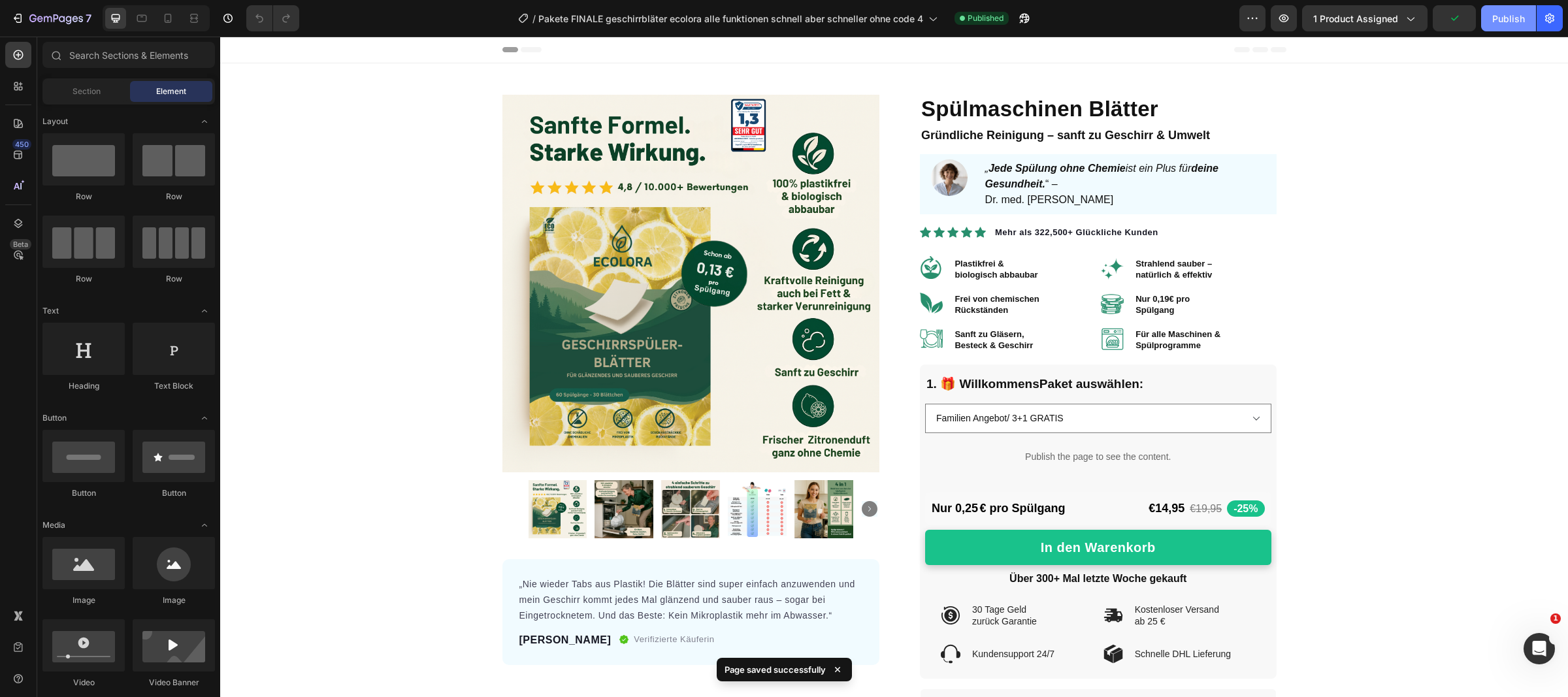
click at [1499, 23] on div "Publish" at bounding box center [1509, 19] width 33 height 13
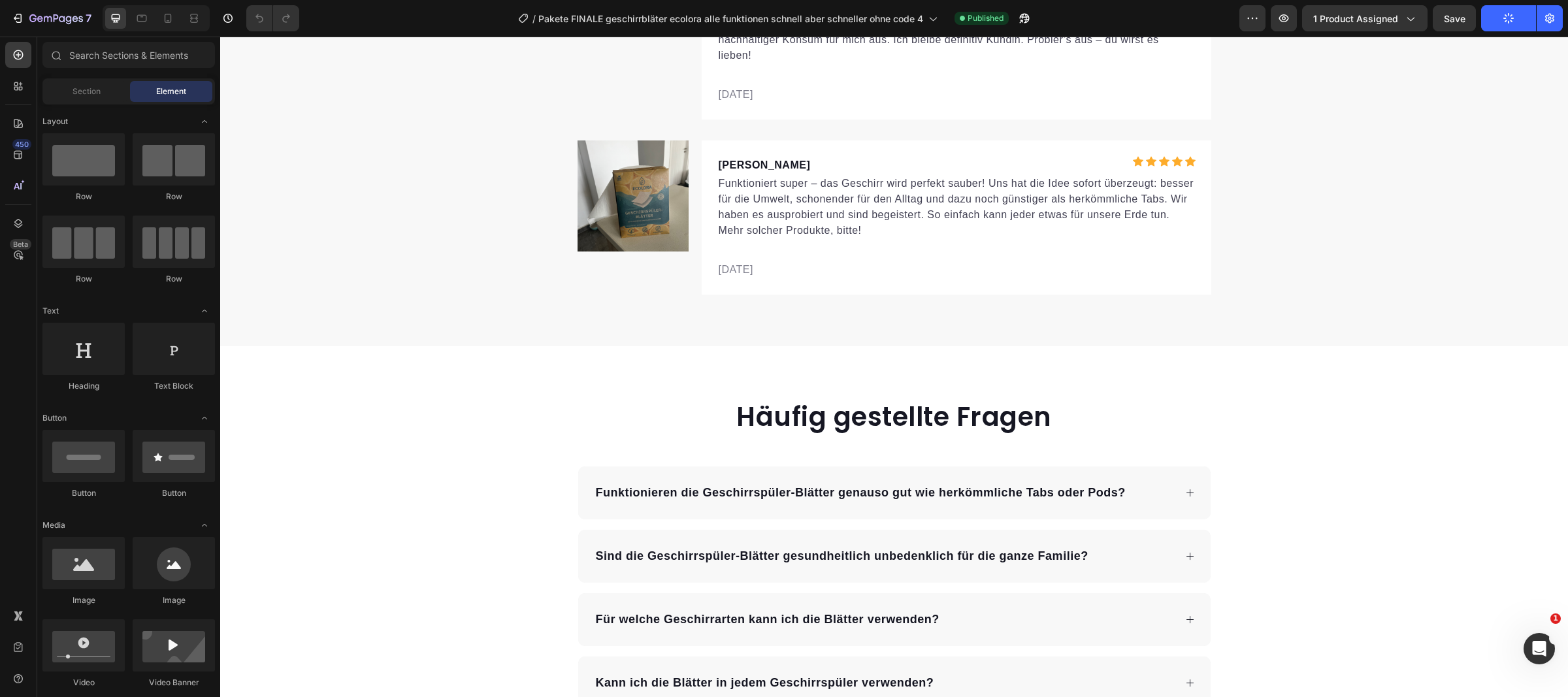
scroll to position [7244, 0]
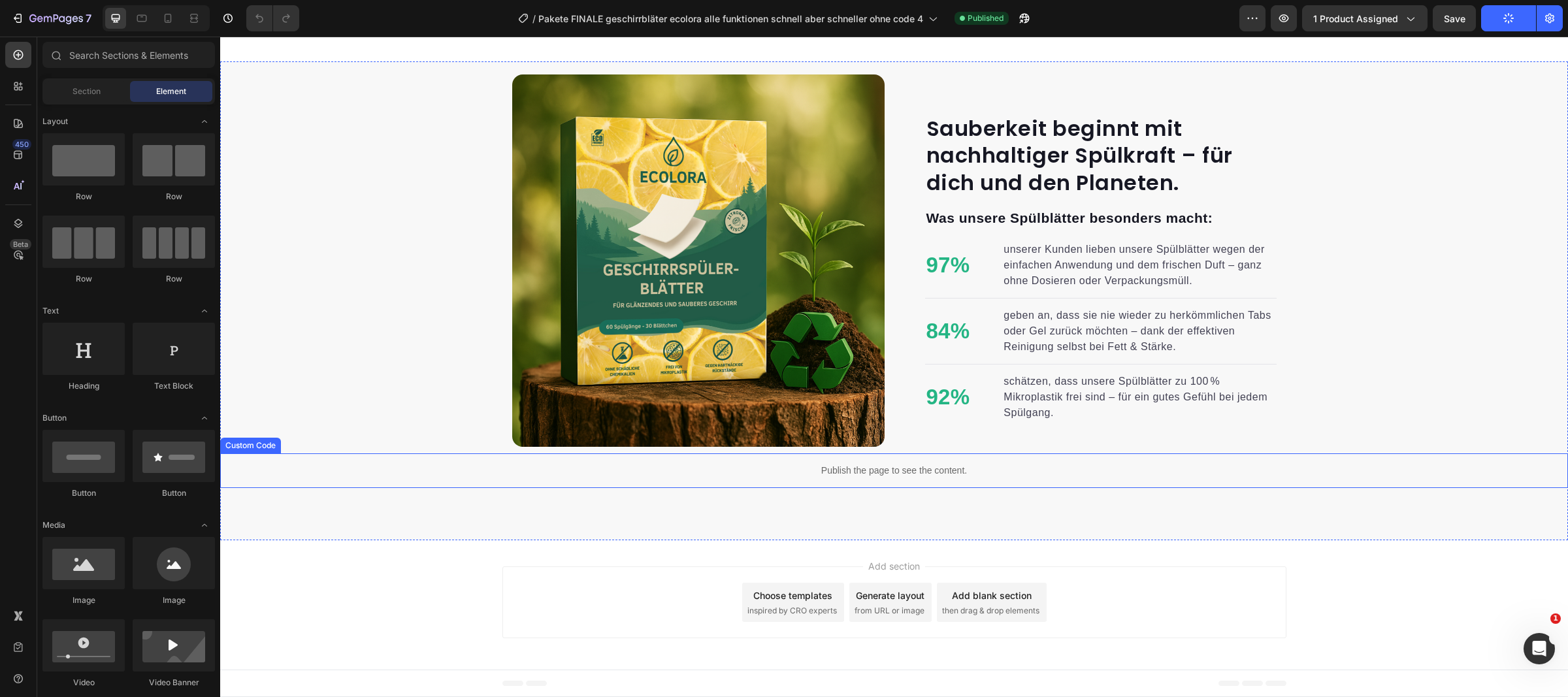
click at [905, 480] on div "Publish the page to see the content." at bounding box center [894, 471] width 1348 height 35
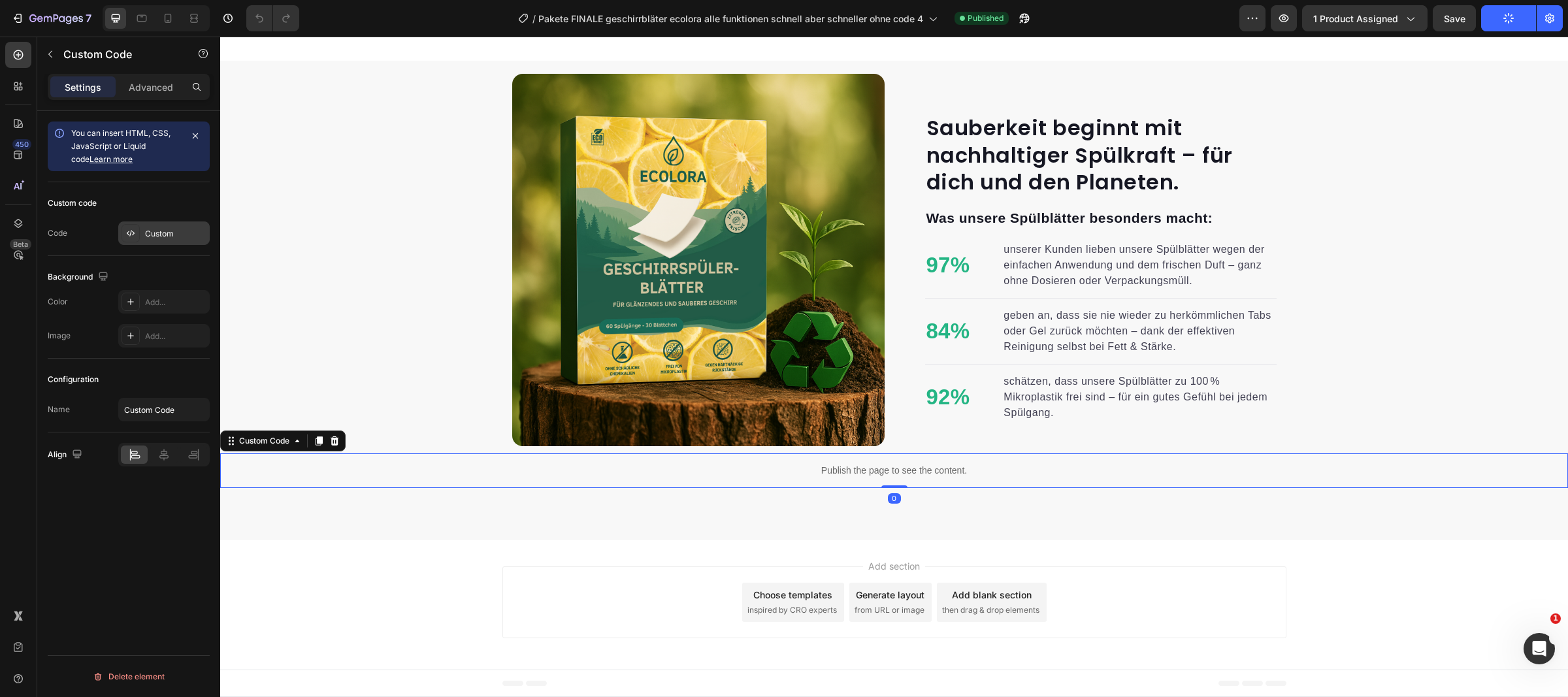
click at [154, 224] on div "Custom" at bounding box center [163, 233] width 91 height 24
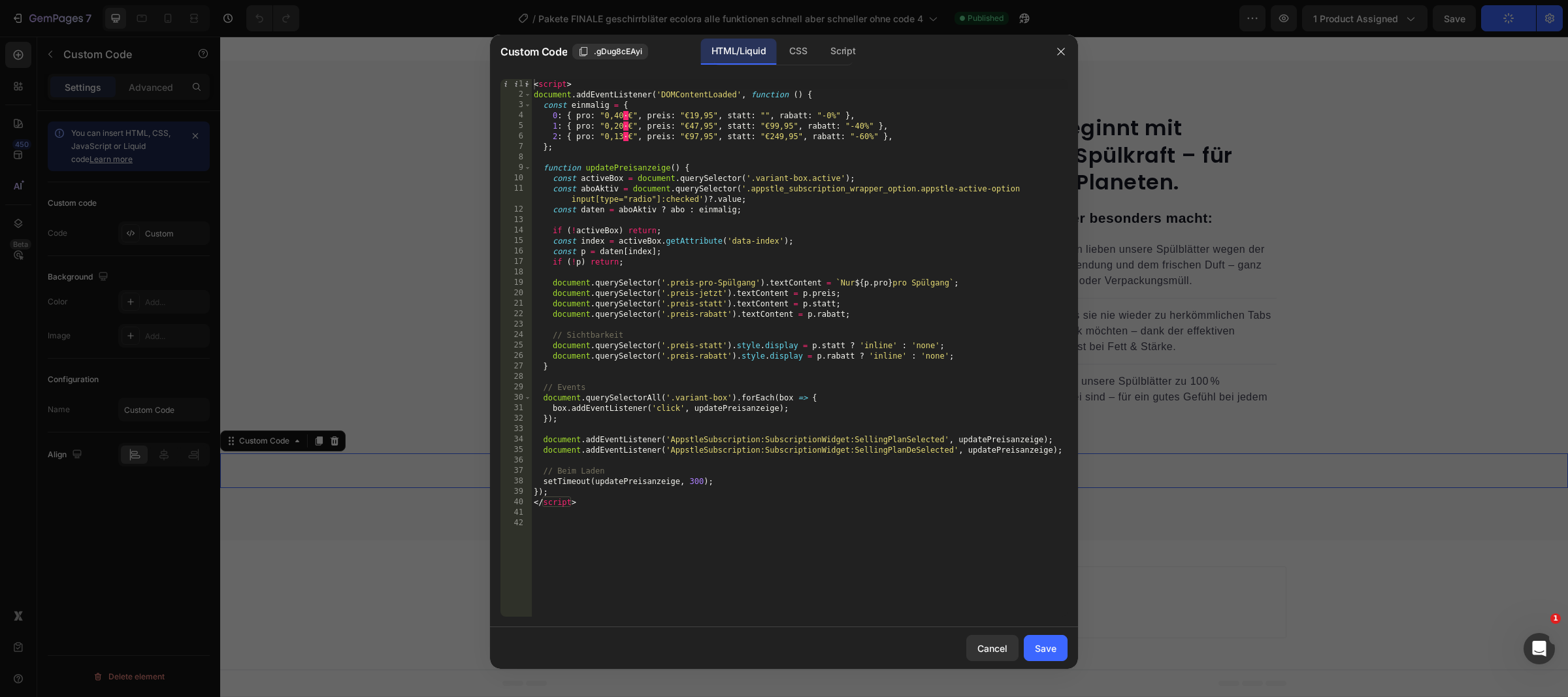
click at [400, 236] on div at bounding box center [784, 348] width 1568 height 697
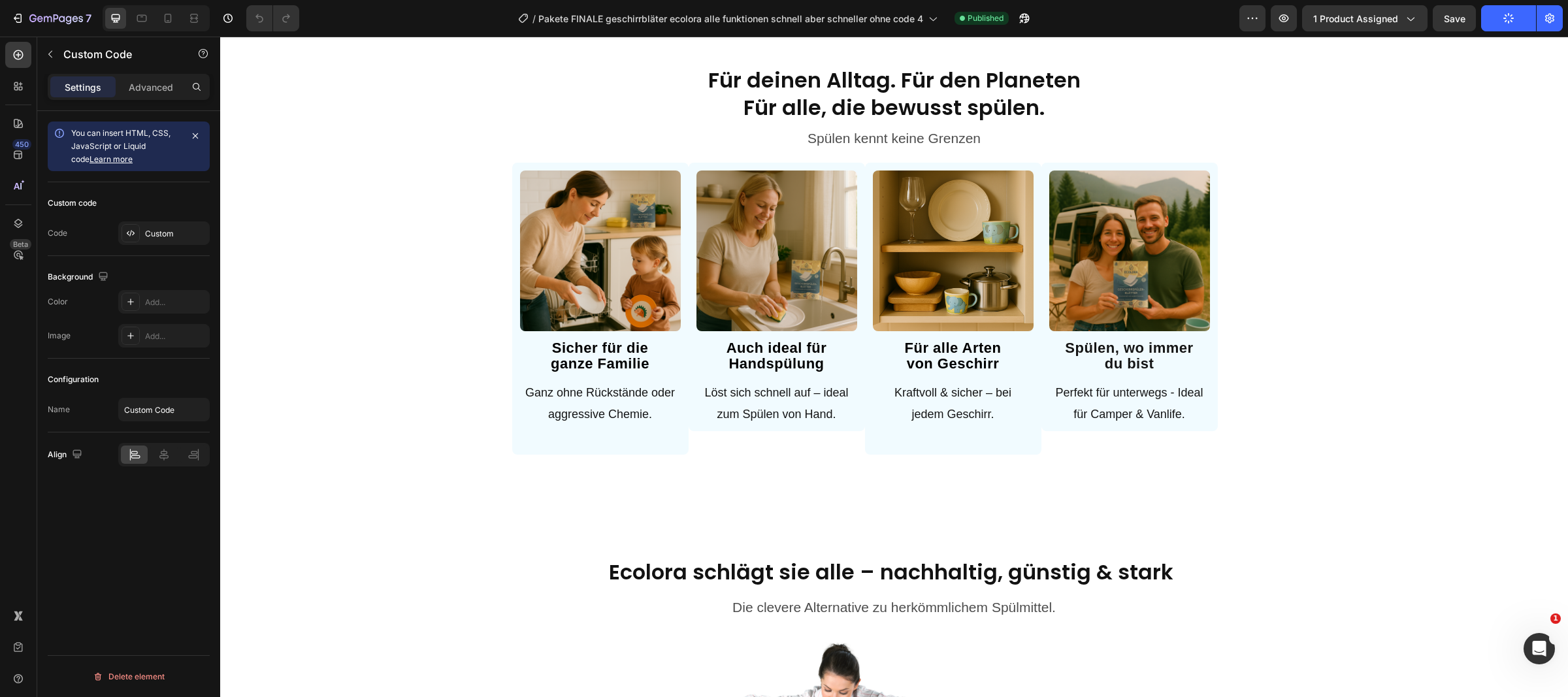
select select "Familien Angebot/ 3+1 GRATIS"
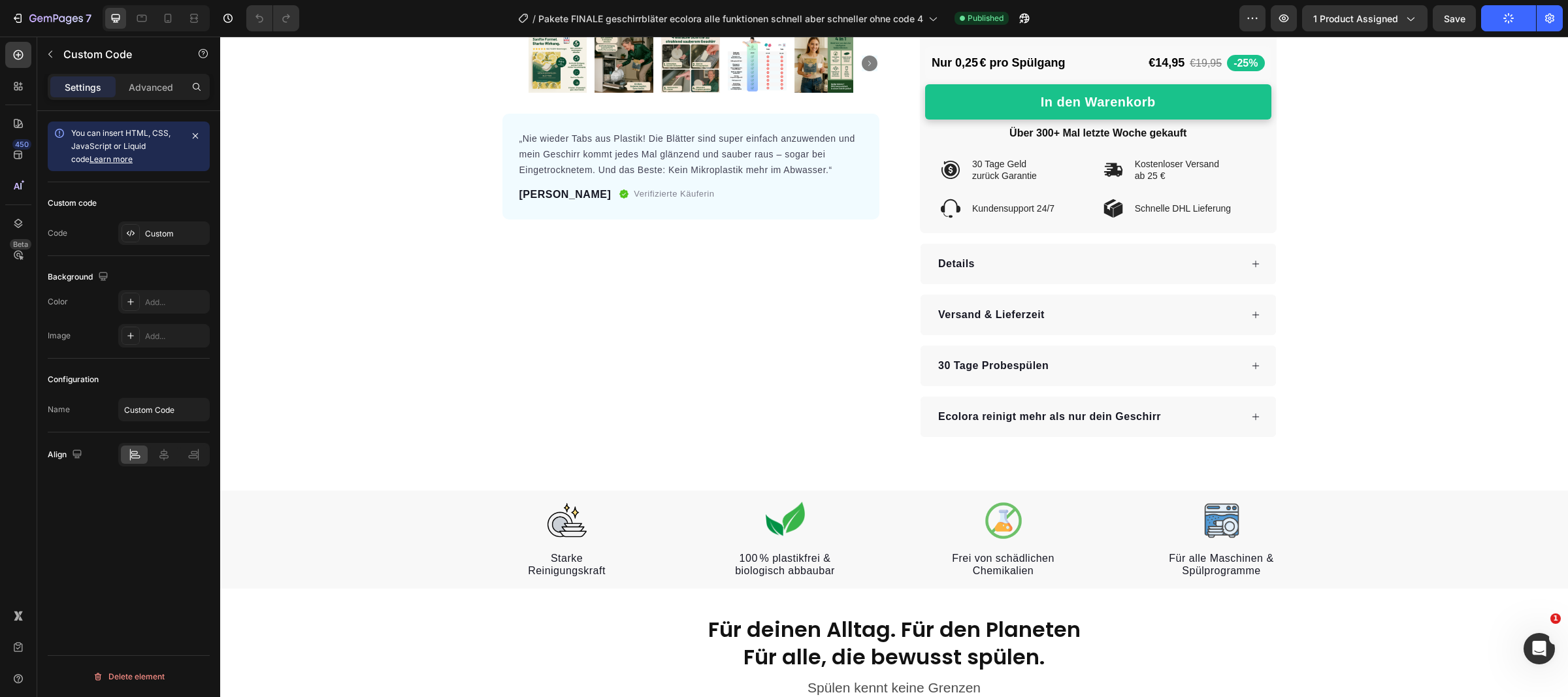
scroll to position [0, 0]
